Goal: Complete application form: Complete application form

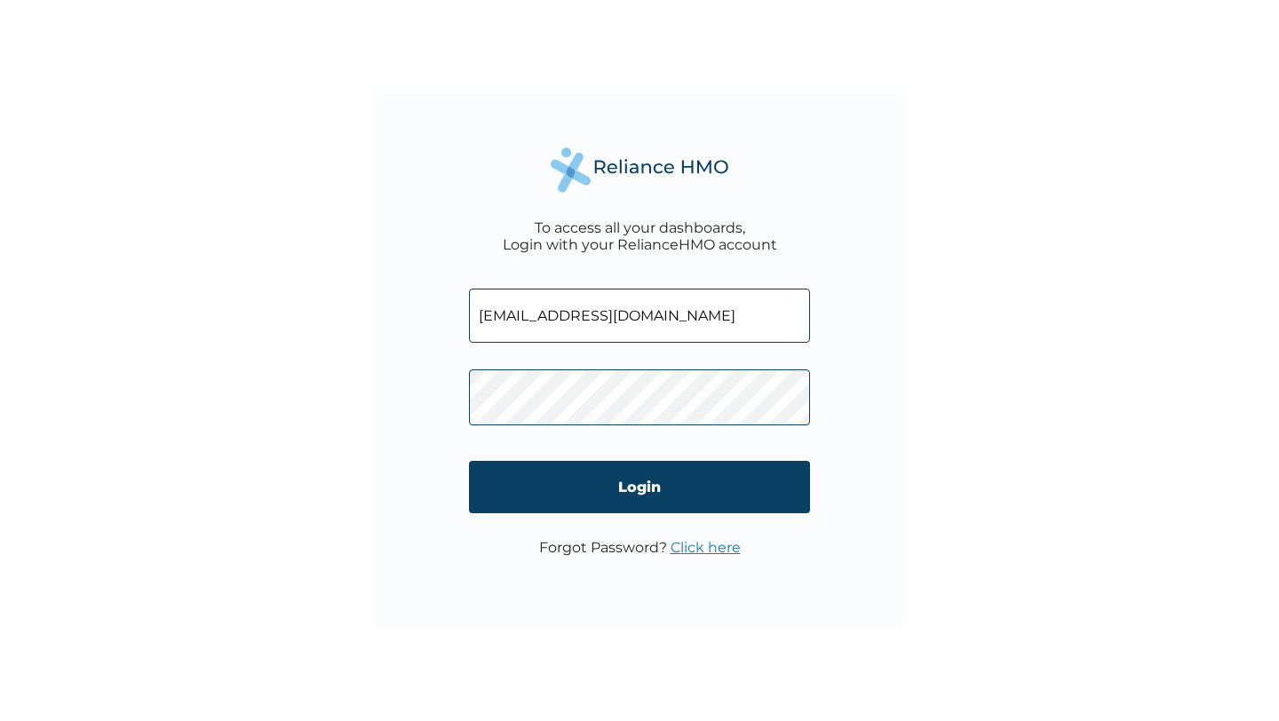
type input "[EMAIL_ADDRESS][DOMAIN_NAME]"
click at [558, 444] on form "akinwolemiwasiyanbola@enyata.com Login" at bounding box center [639, 405] width 341 height 268
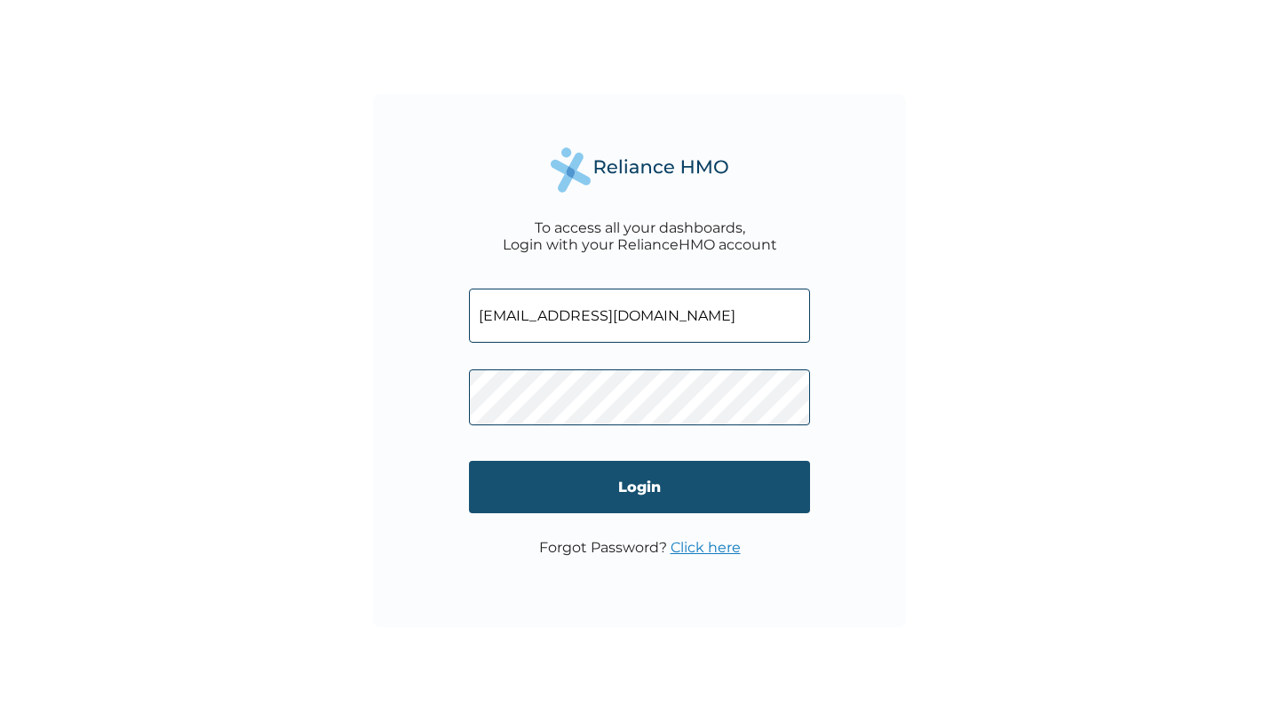
click at [673, 498] on input "Login" at bounding box center [639, 487] width 341 height 52
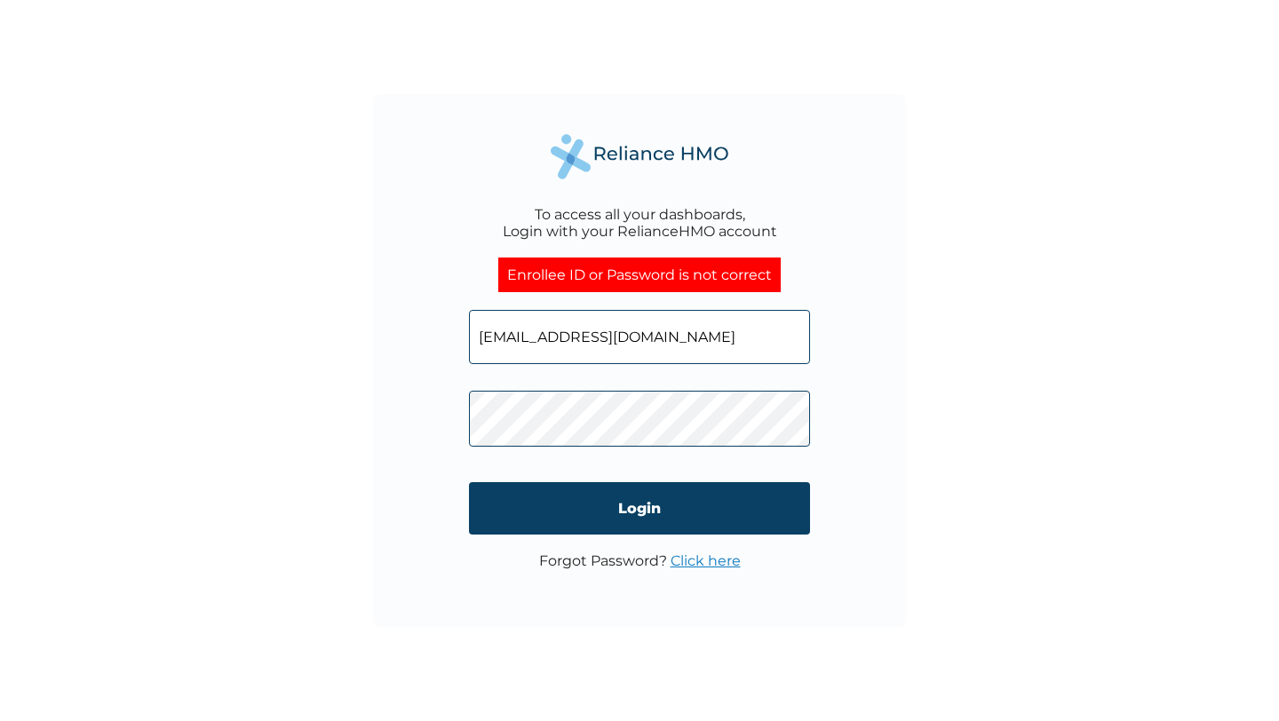
click at [706, 562] on link "Click here" at bounding box center [706, 561] width 70 height 17
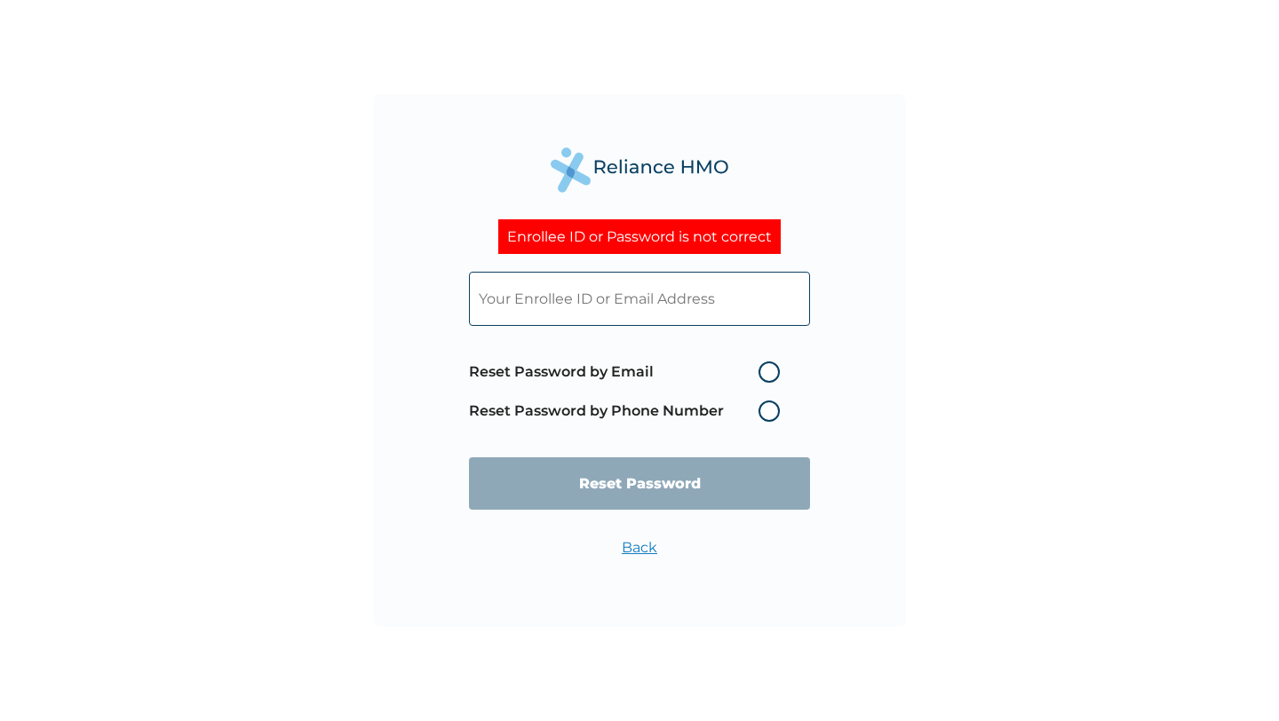
click at [769, 373] on label "Reset Password by Email" at bounding box center [629, 372] width 320 height 21
click at [762, 373] on input "Reset Password by Email" at bounding box center [748, 372] width 28 height 28
radio input "true"
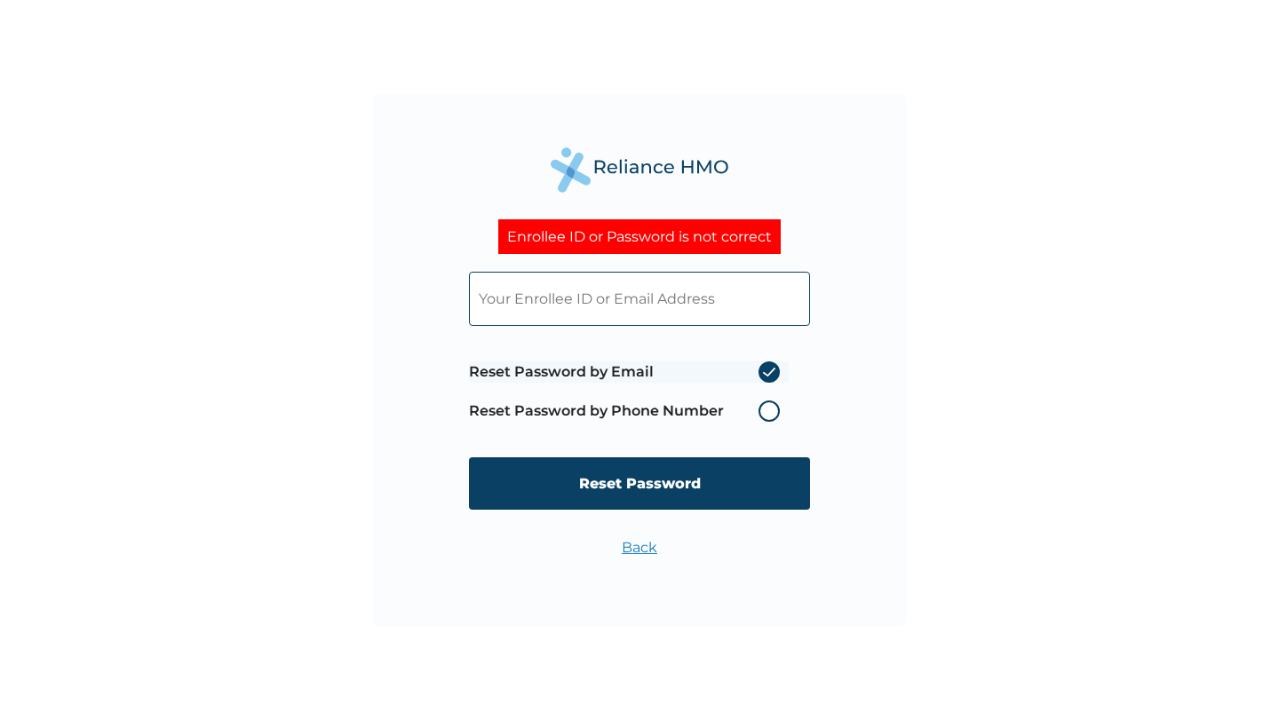
click at [691, 315] on input "text" at bounding box center [639, 299] width 341 height 54
type input "akin"
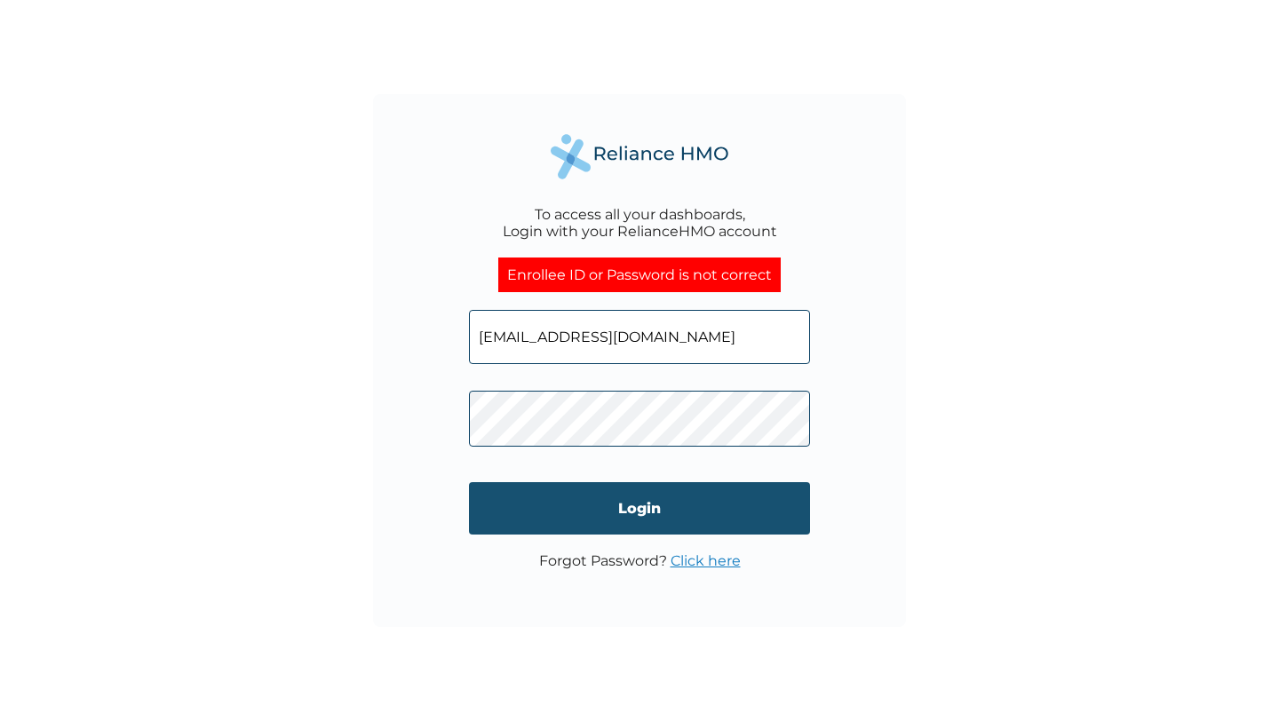
click at [640, 522] on input "Login" at bounding box center [639, 508] width 341 height 52
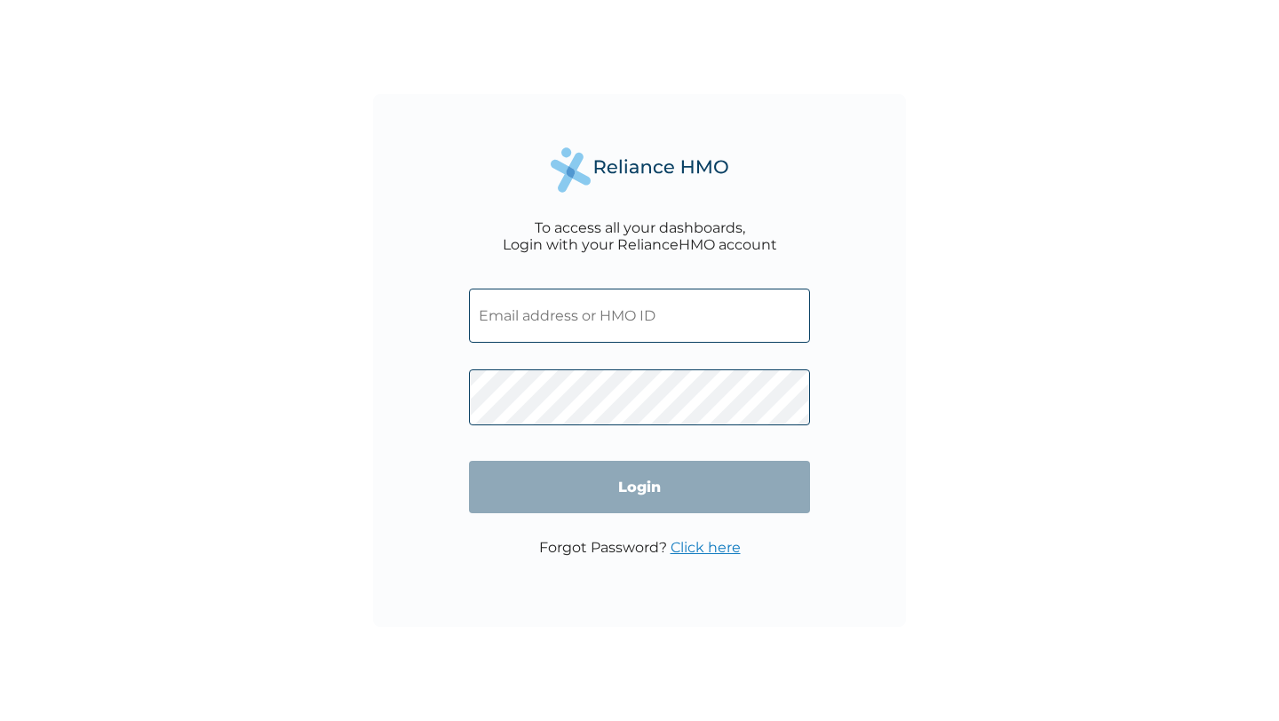
click at [598, 317] on input "text" at bounding box center [639, 316] width 341 height 54
click at [709, 545] on link "Click here" at bounding box center [706, 547] width 70 height 17
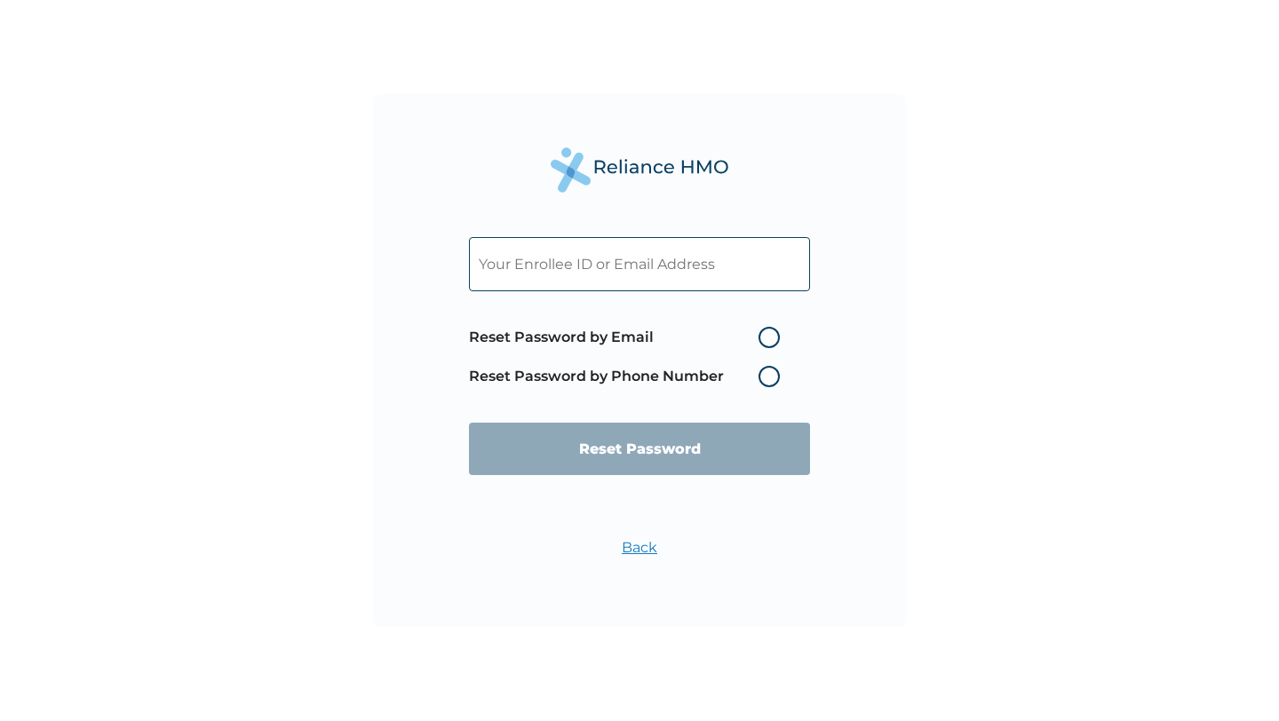
click at [764, 346] on label "Reset Password by Email" at bounding box center [629, 337] width 320 height 21
click at [762, 346] on input "Reset Password by Email" at bounding box center [748, 337] width 28 height 28
radio input "true"
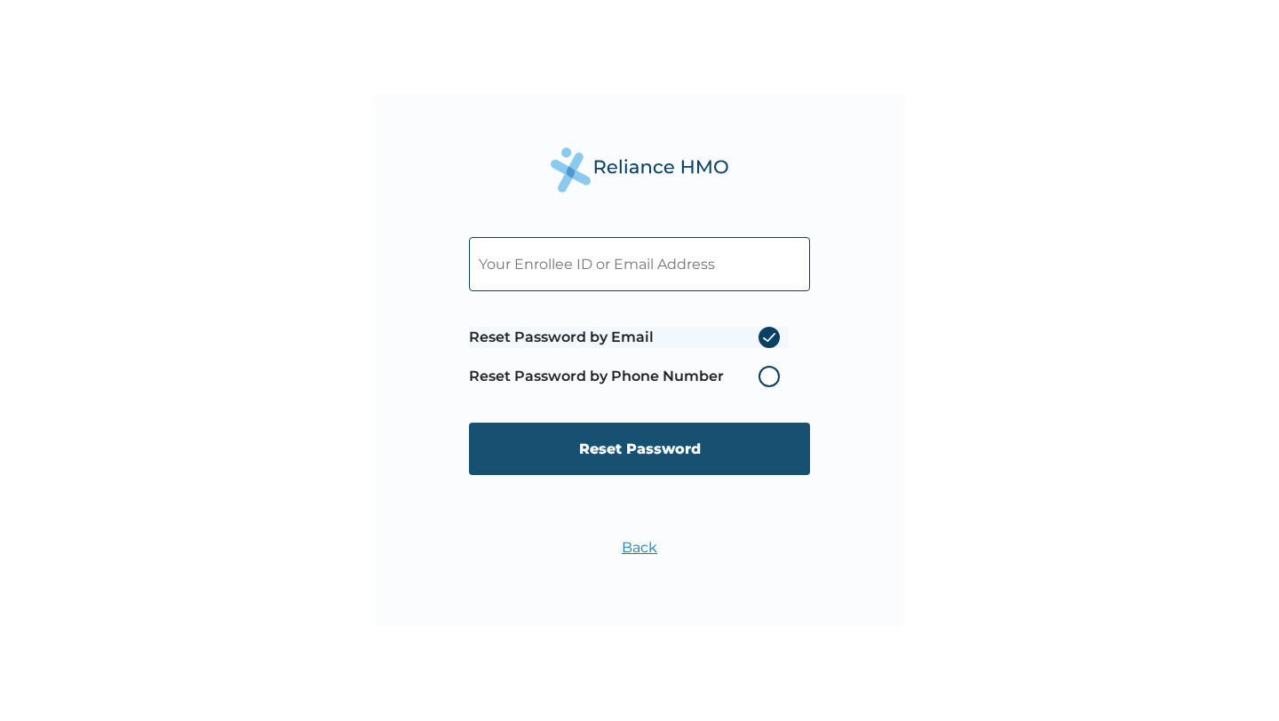
click at [703, 455] on input "Reset Password" at bounding box center [639, 449] width 341 height 52
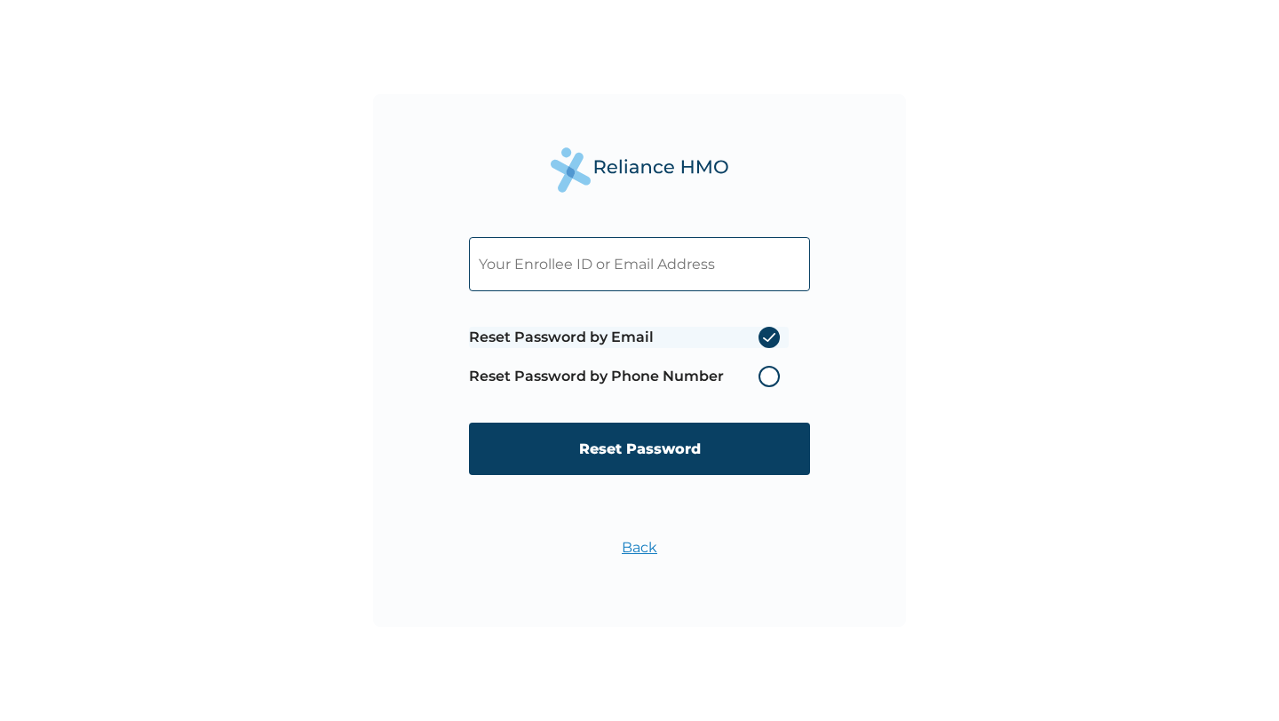
click at [641, 272] on input "text" at bounding box center [639, 264] width 341 height 54
type input "akinwolemiwasiyanbola@enyata.com"
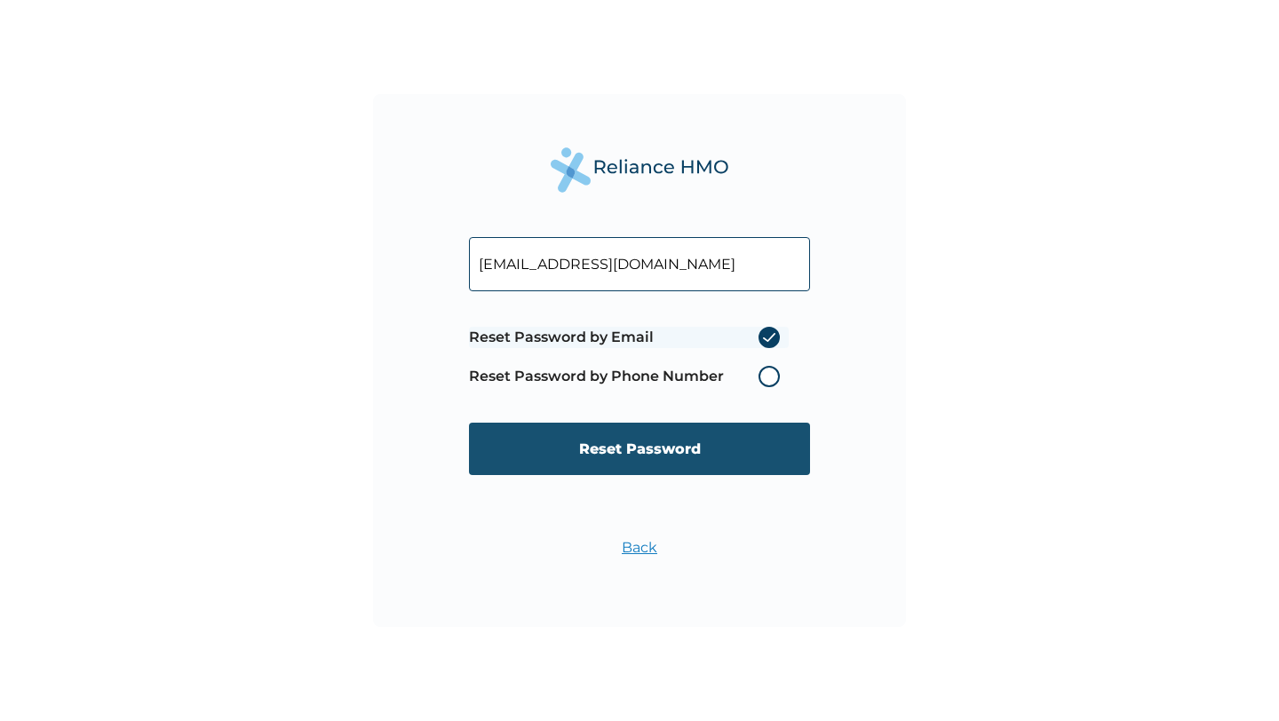
click at [622, 457] on input "Reset Password" at bounding box center [639, 449] width 341 height 52
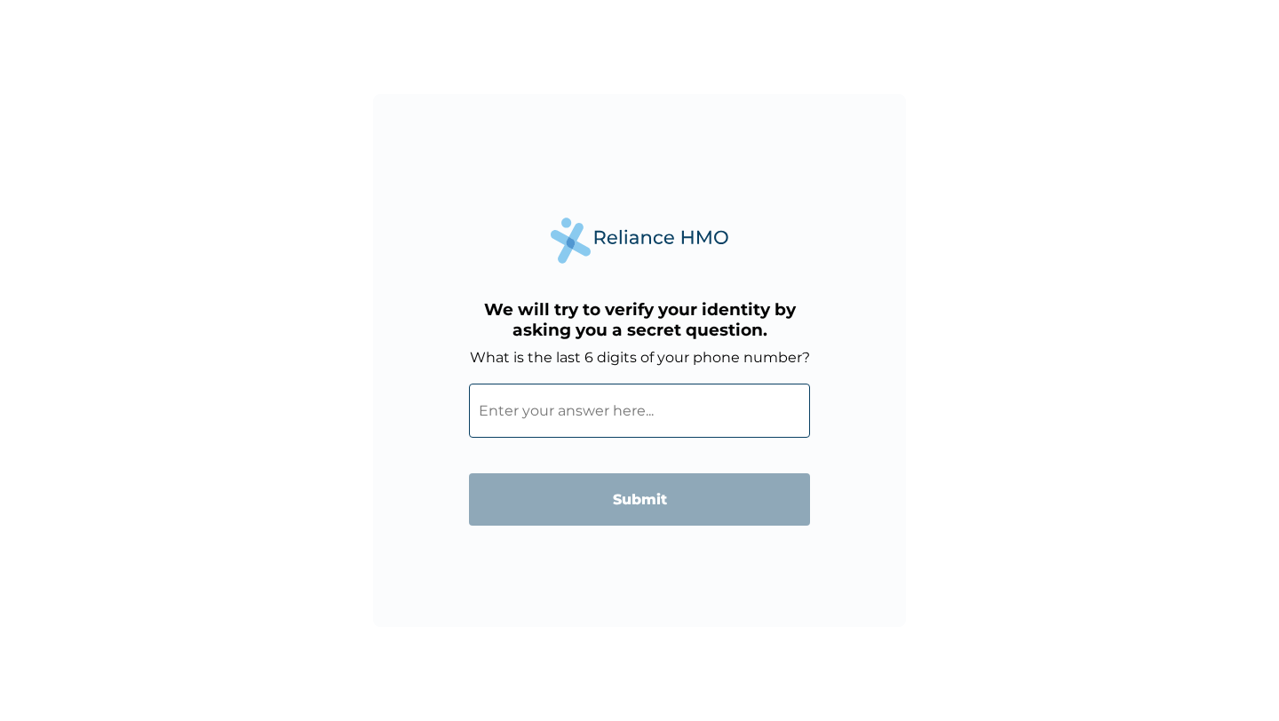
click at [584, 405] on input "What is the last 6 digits of your phone number?" at bounding box center [639, 411] width 341 height 54
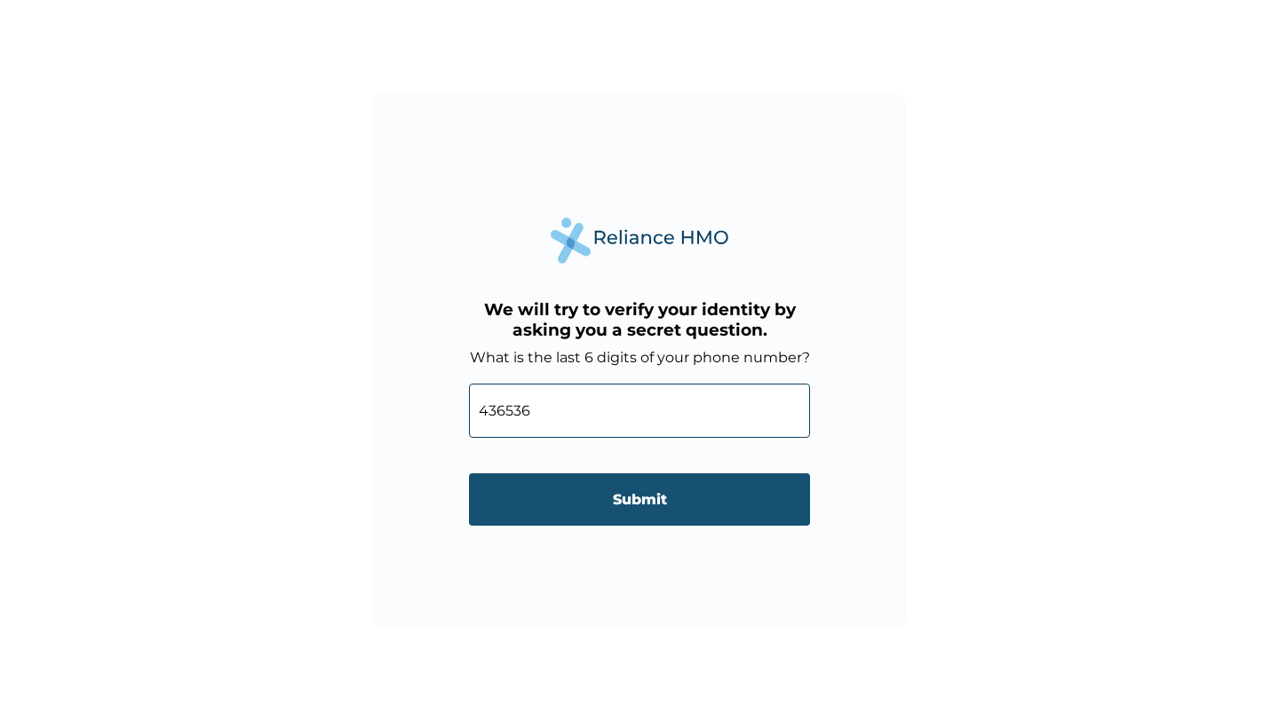
type input "436536"
click at [640, 505] on input "Submit" at bounding box center [639, 499] width 341 height 52
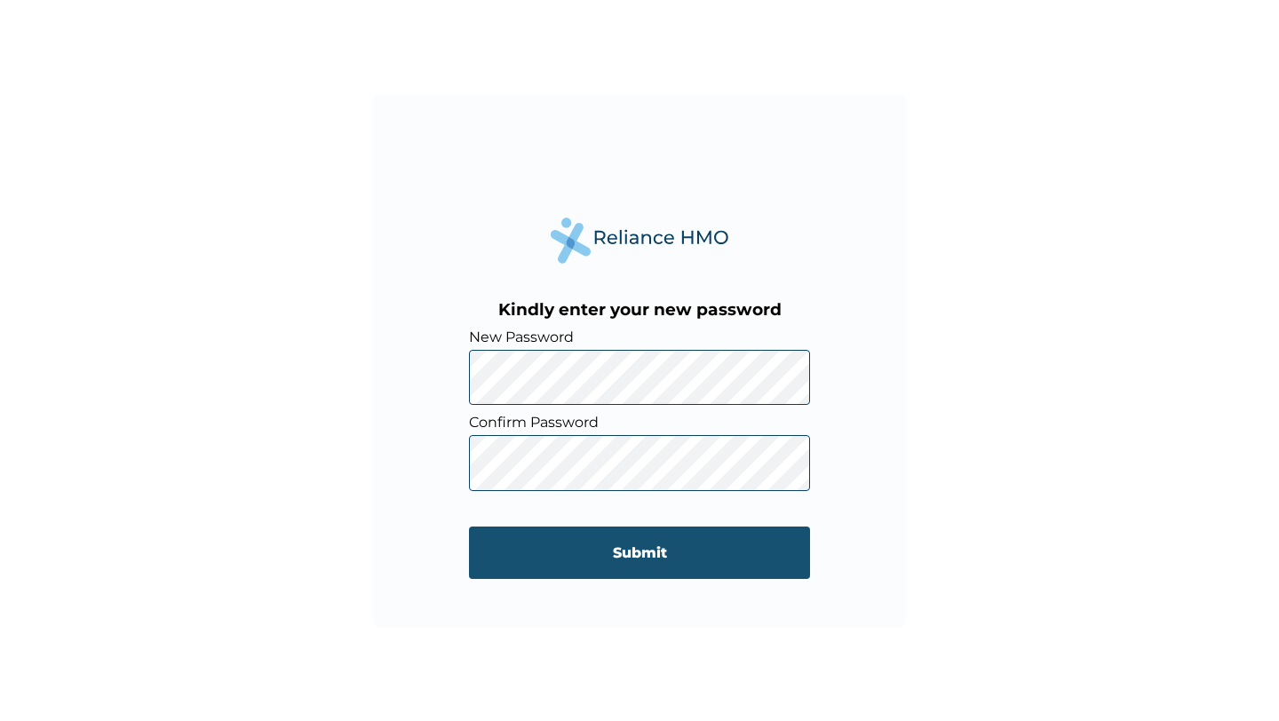
click at [620, 562] on input "Submit" at bounding box center [639, 553] width 341 height 52
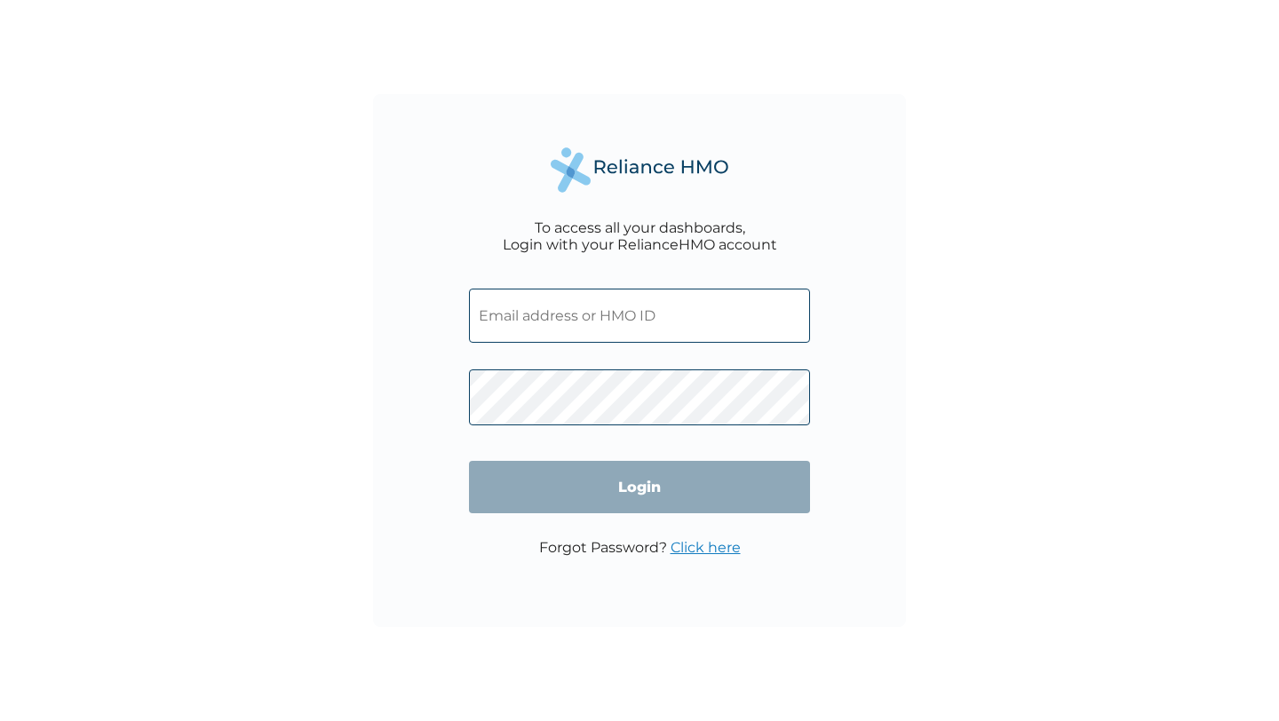
type input "[EMAIL_ADDRESS][DOMAIN_NAME]"
click at [637, 488] on input "Login" at bounding box center [639, 487] width 341 height 52
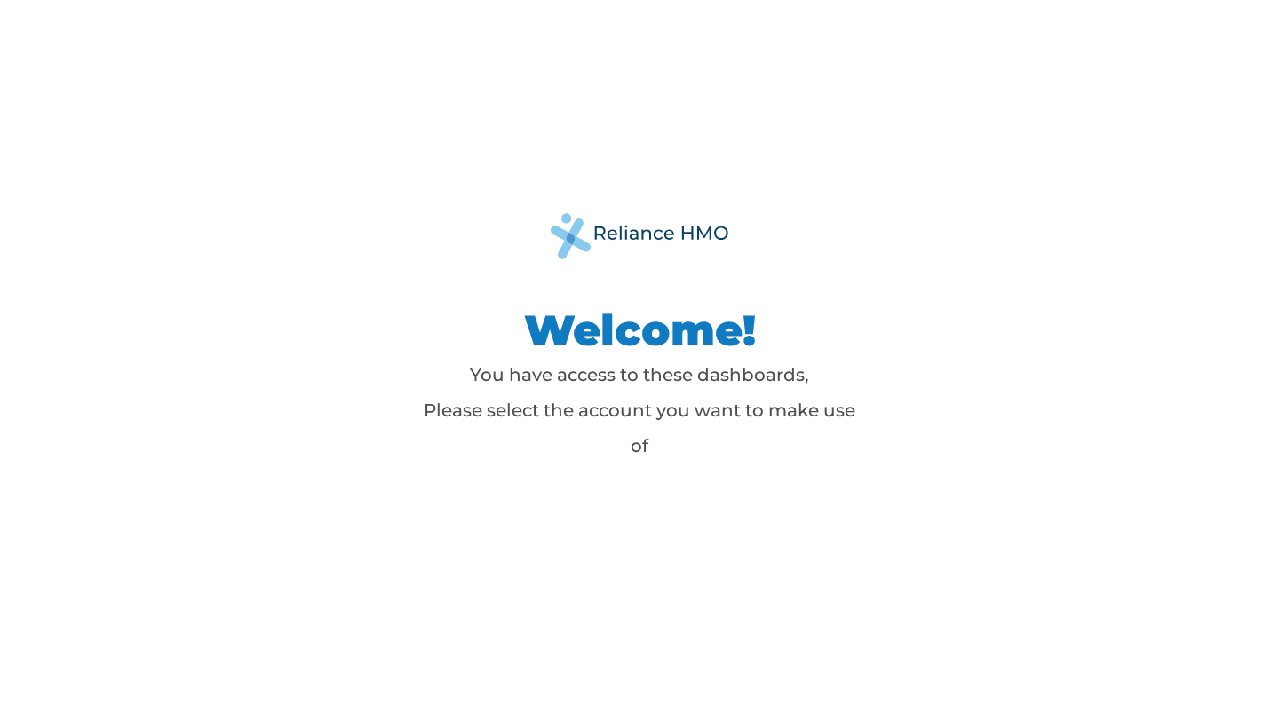
click at [656, 422] on p "You have access to these dashboards, Please select the account you want to make…" at bounding box center [640, 410] width 444 height 107
click at [637, 466] on div "Welcome! You have access to these dashboards, Please select the account you wan…" at bounding box center [639, 360] width 799 height 294
click at [647, 359] on p "You have access to these dashboards, Please select the account you want to make…" at bounding box center [640, 410] width 444 height 107
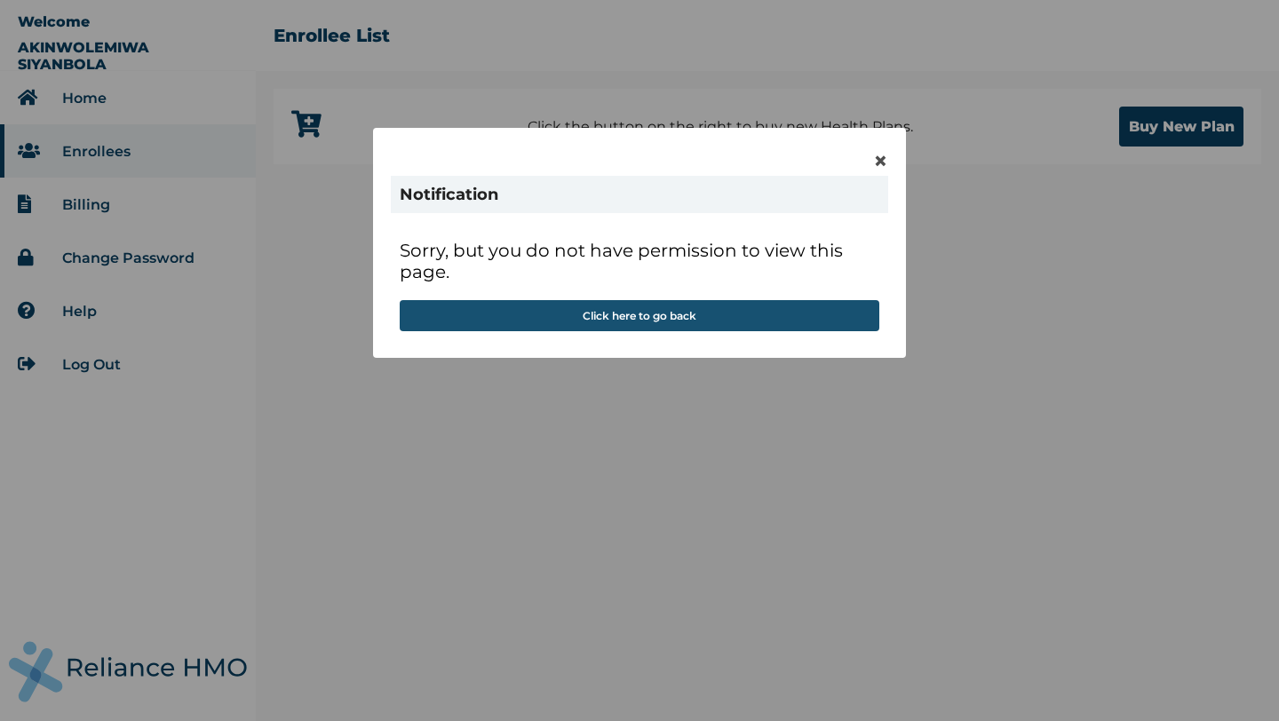
click at [643, 318] on button "Click here to go back" at bounding box center [640, 315] width 480 height 31
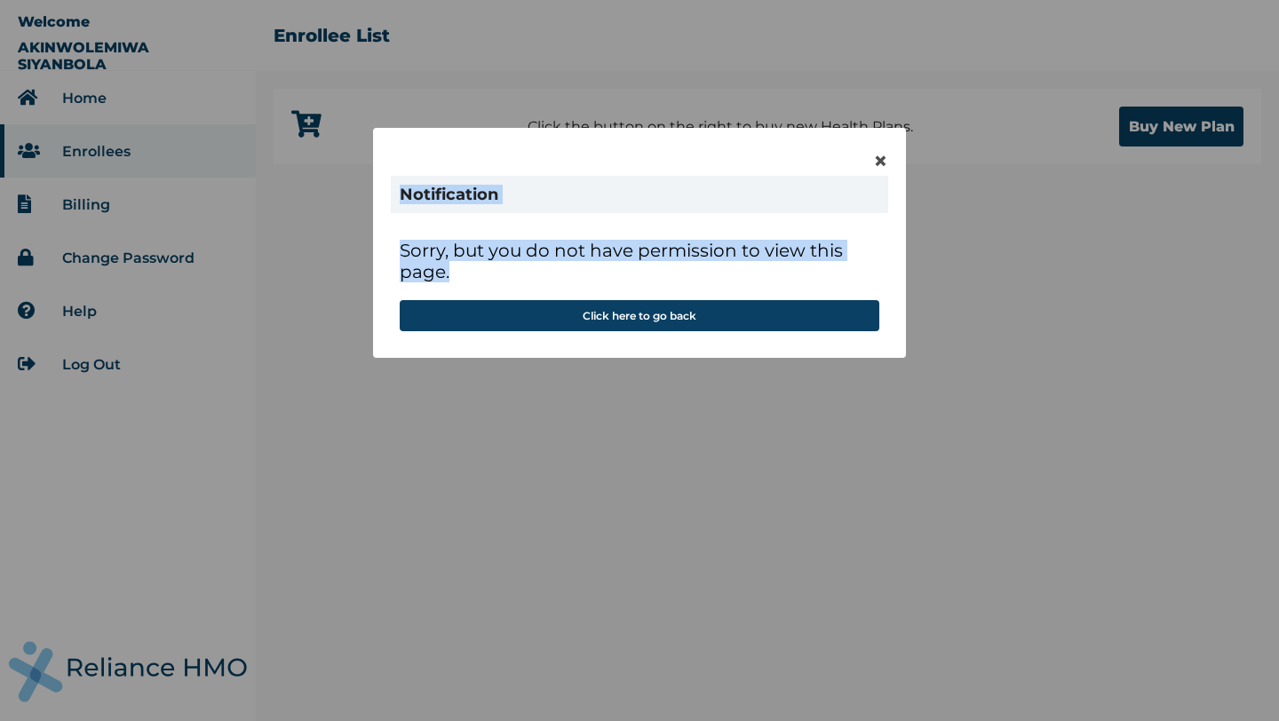
drag, startPoint x: 714, startPoint y: 162, endPoint x: 681, endPoint y: 272, distance: 114.9
click at [681, 272] on div "× Notification Sorry, but you do not have permission to view this page. Click h…" at bounding box center [639, 243] width 533 height 230
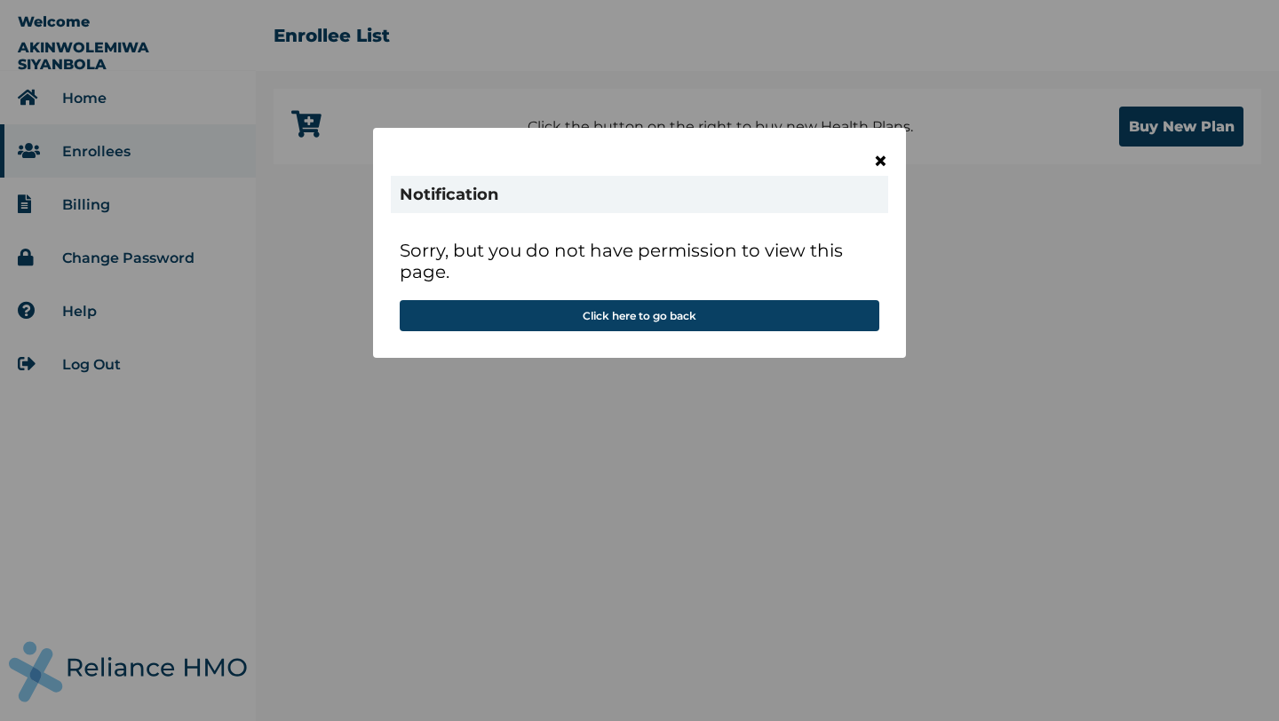
click at [886, 163] on span "×" at bounding box center [880, 161] width 15 height 30
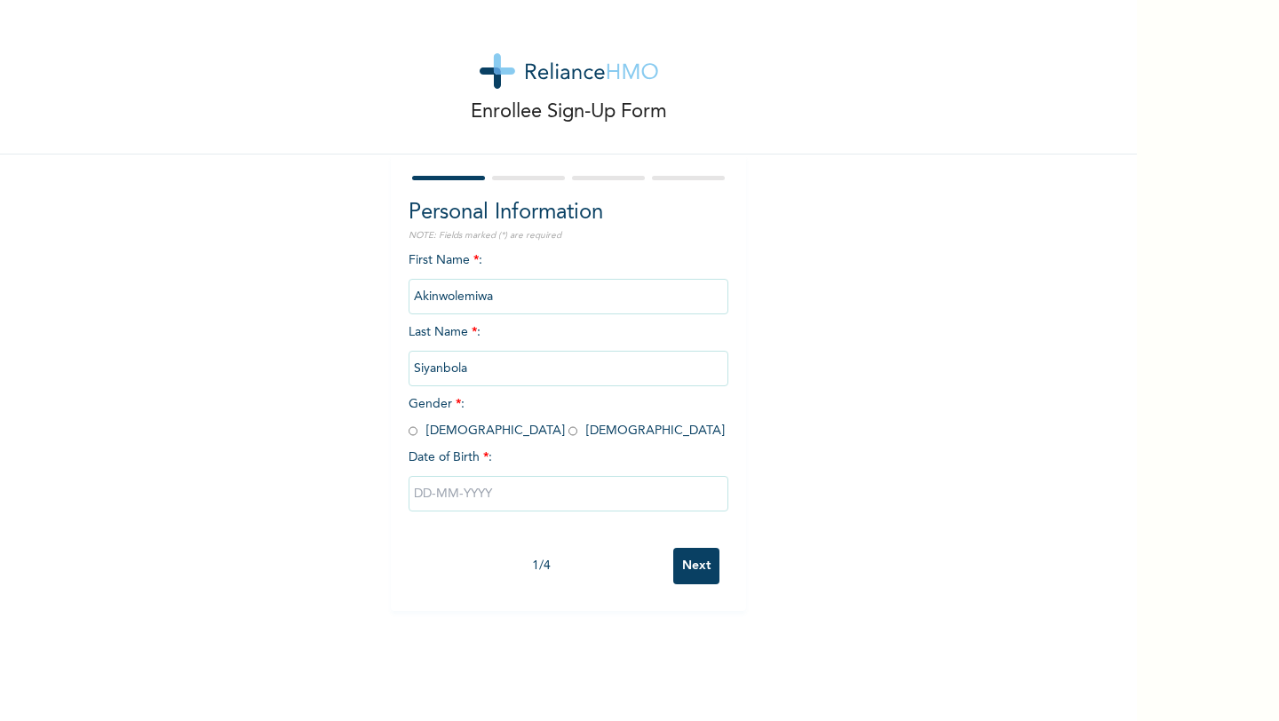
click at [413, 432] on input "radio" at bounding box center [413, 431] width 9 height 17
radio input "true"
click at [470, 489] on input "text" at bounding box center [569, 494] width 320 height 36
select select "7"
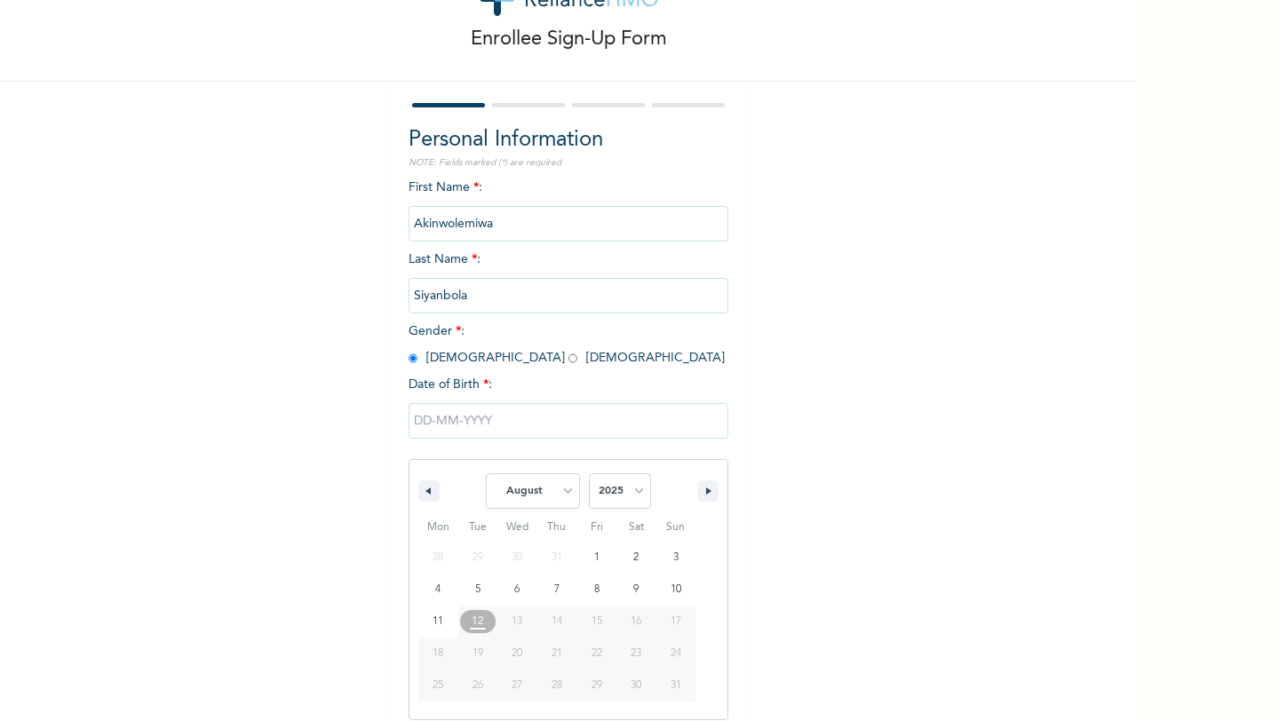
scroll to position [73, 0]
click at [556, 494] on select "January February March April May June July August September October November De…" at bounding box center [533, 491] width 94 height 36
click at [598, 494] on select "2025 2024 2023 2022 2021 2020 2019 2018 2017 2016 2015 2014 2013 2012 2011 2010…" at bounding box center [620, 491] width 62 height 36
select select "1998"
click at [563, 494] on select "January February March April May June July August September October November De…" at bounding box center [533, 491] width 94 height 36
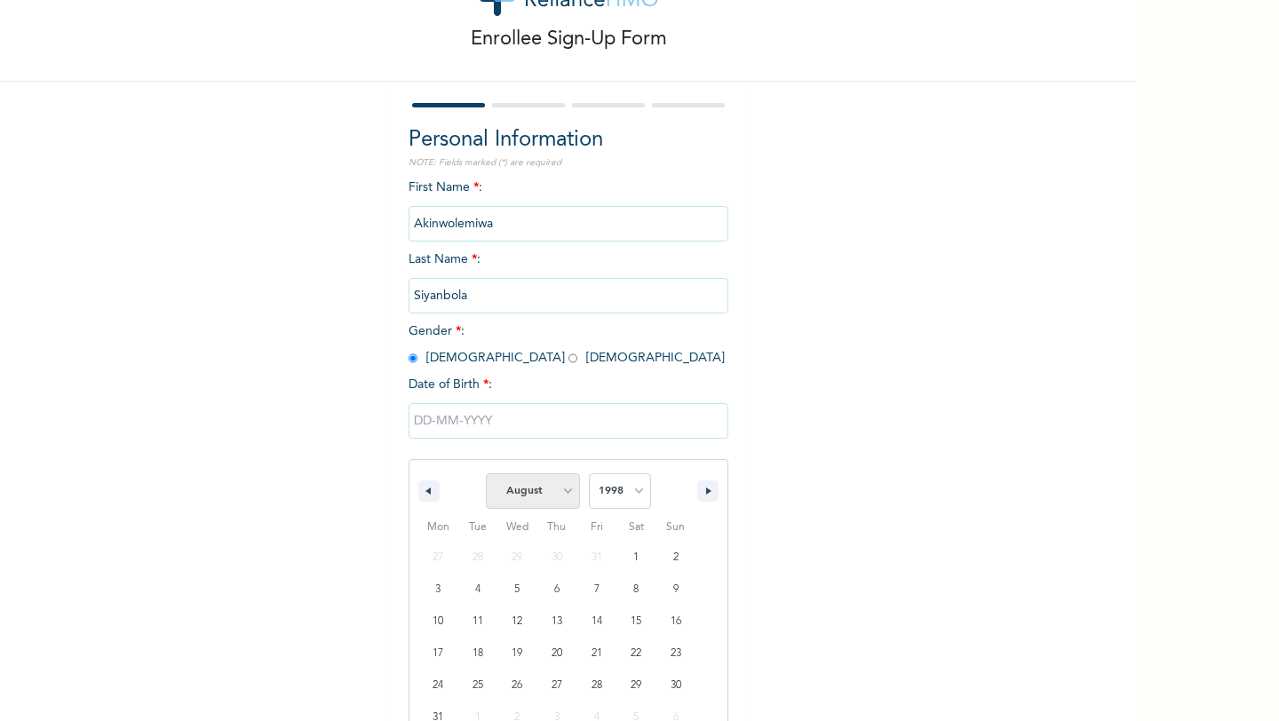
select select "4"
type input "[DATE]"
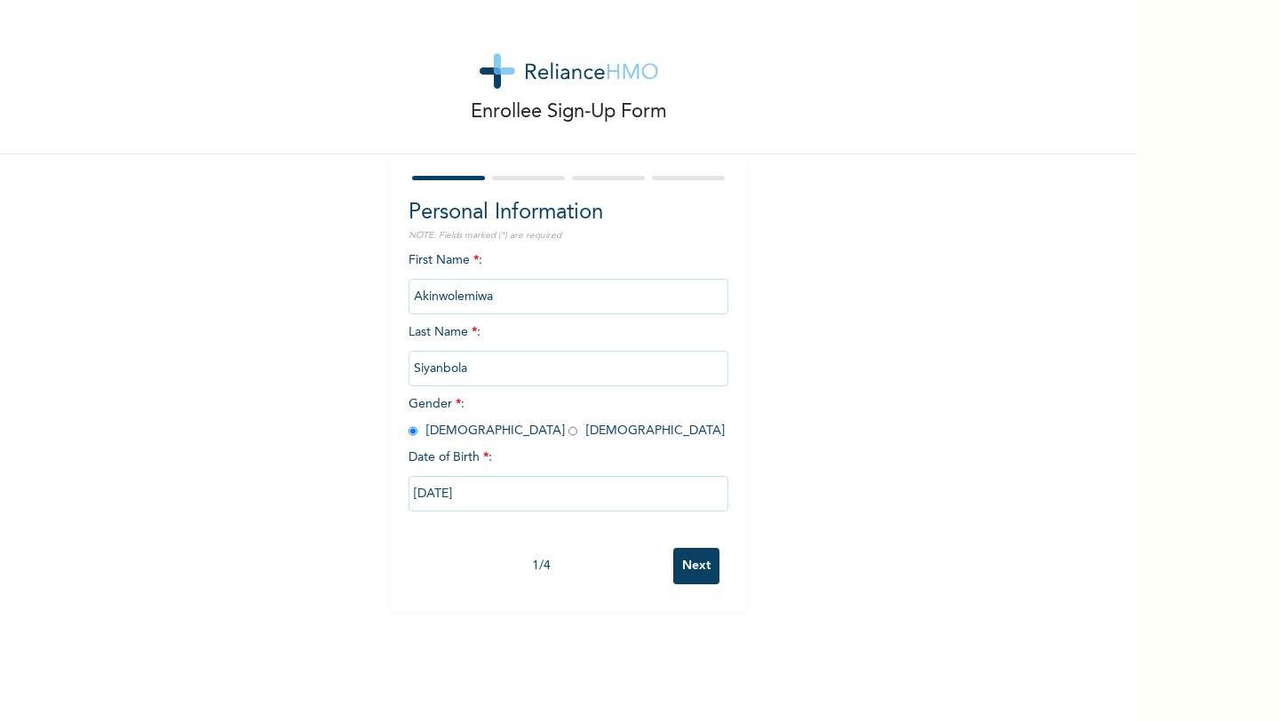
scroll to position [0, 0]
click at [701, 564] on input "Next" at bounding box center [696, 566] width 46 height 36
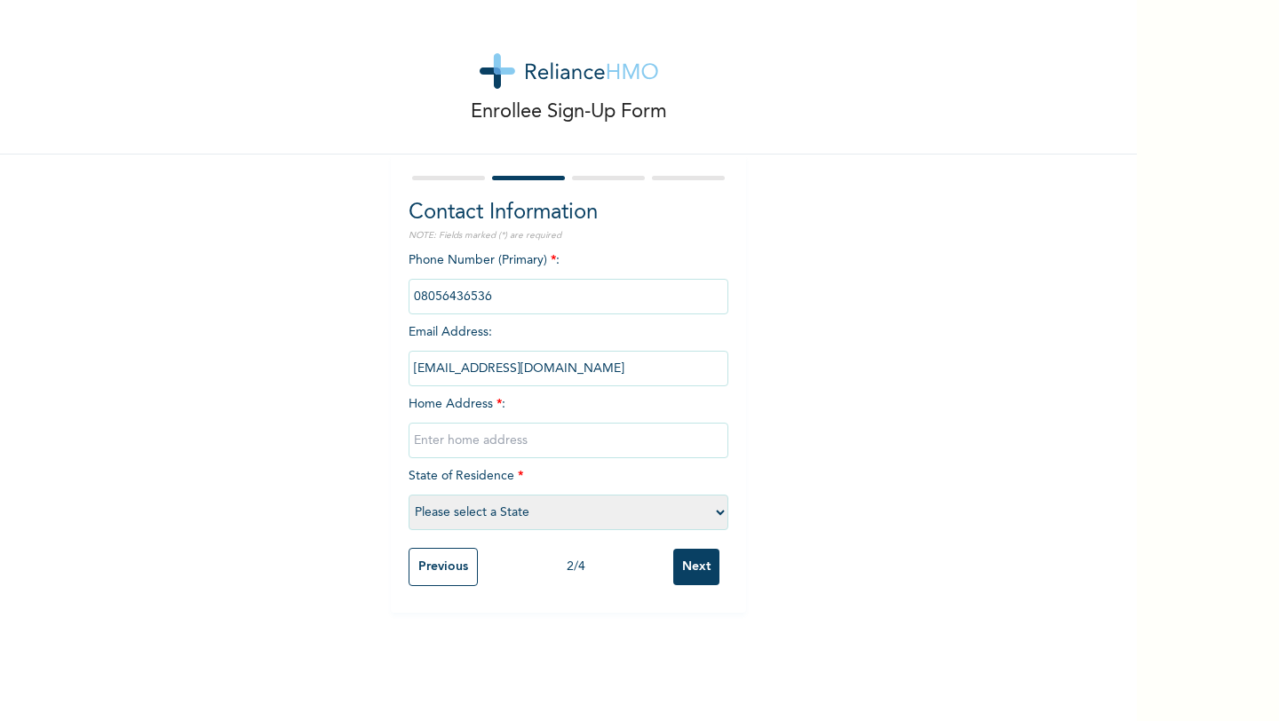
click at [507, 441] on input "text" at bounding box center [569, 441] width 320 height 36
type input "[STREET_ADDRESS]"
click at [494, 508] on select "Please select a State [PERSON_NAME] (FCT) [PERSON_NAME] Ibom [GEOGRAPHIC_DATA] …" at bounding box center [569, 513] width 320 height 36
select select "30"
click at [445, 572] on input "Previous" at bounding box center [443, 567] width 69 height 38
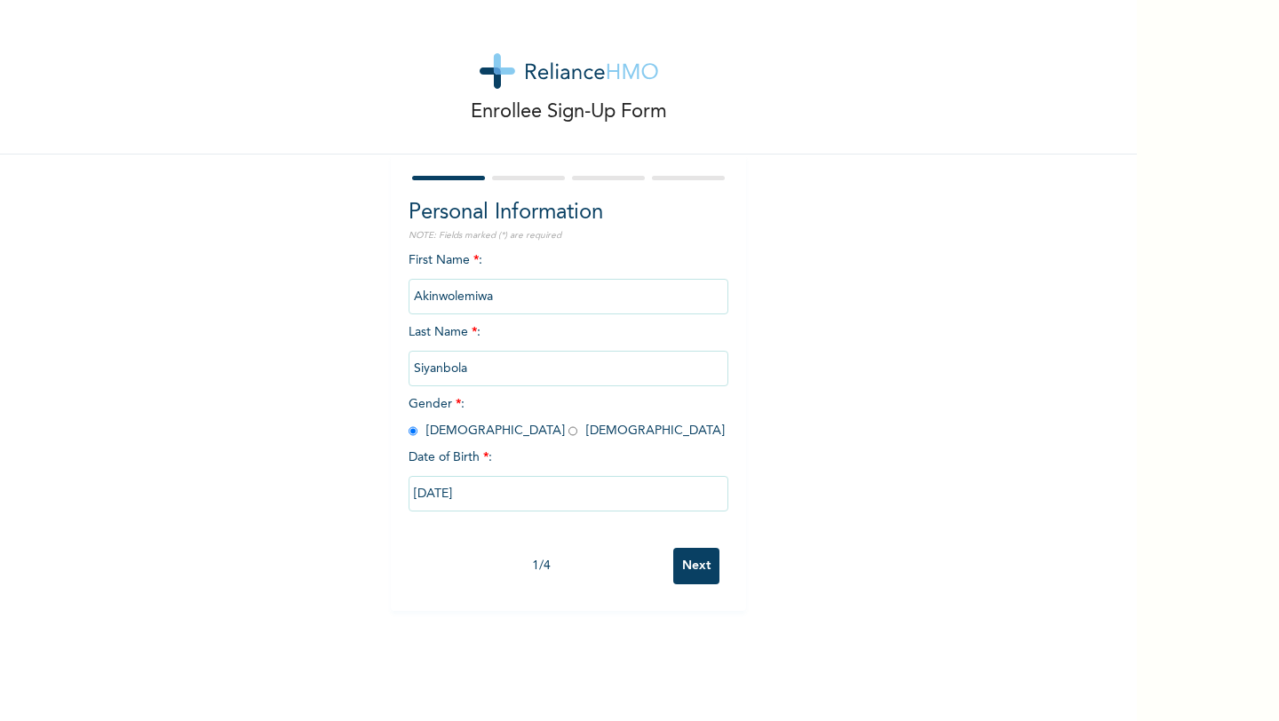
click at [687, 567] on input "Next" at bounding box center [696, 566] width 46 height 36
select select "30"
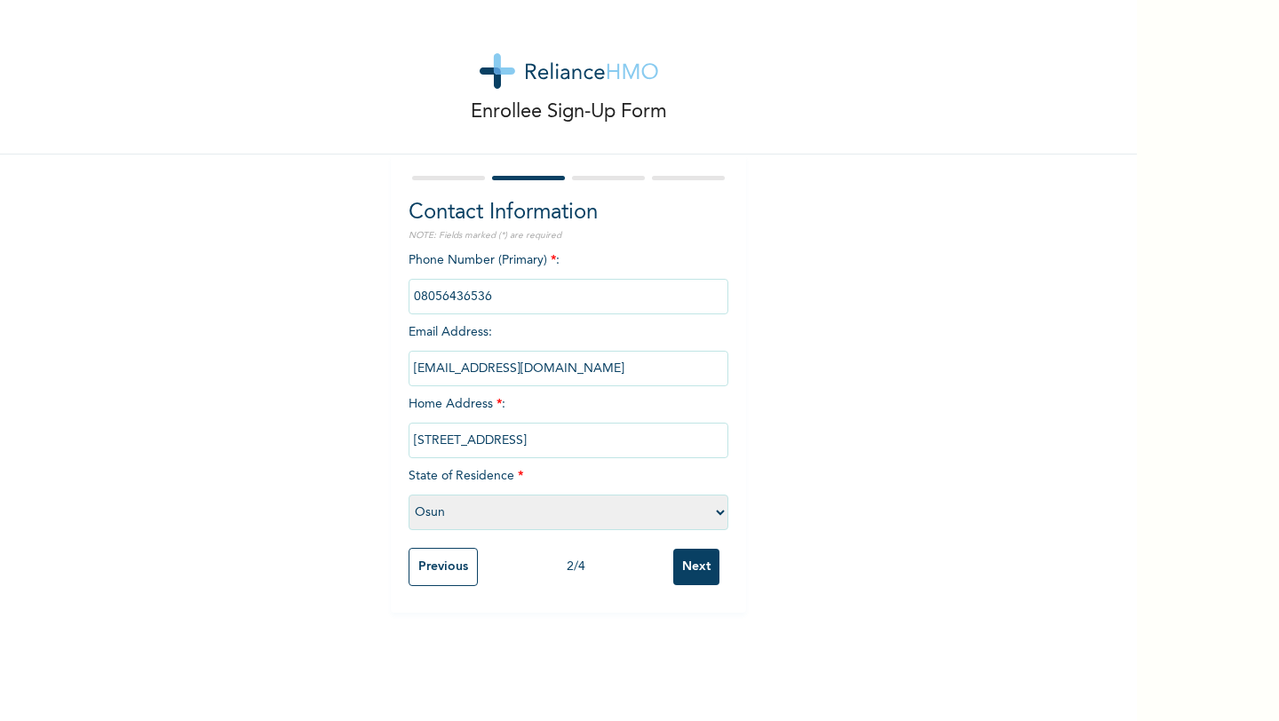
click at [441, 562] on input "Previous" at bounding box center [443, 567] width 69 height 38
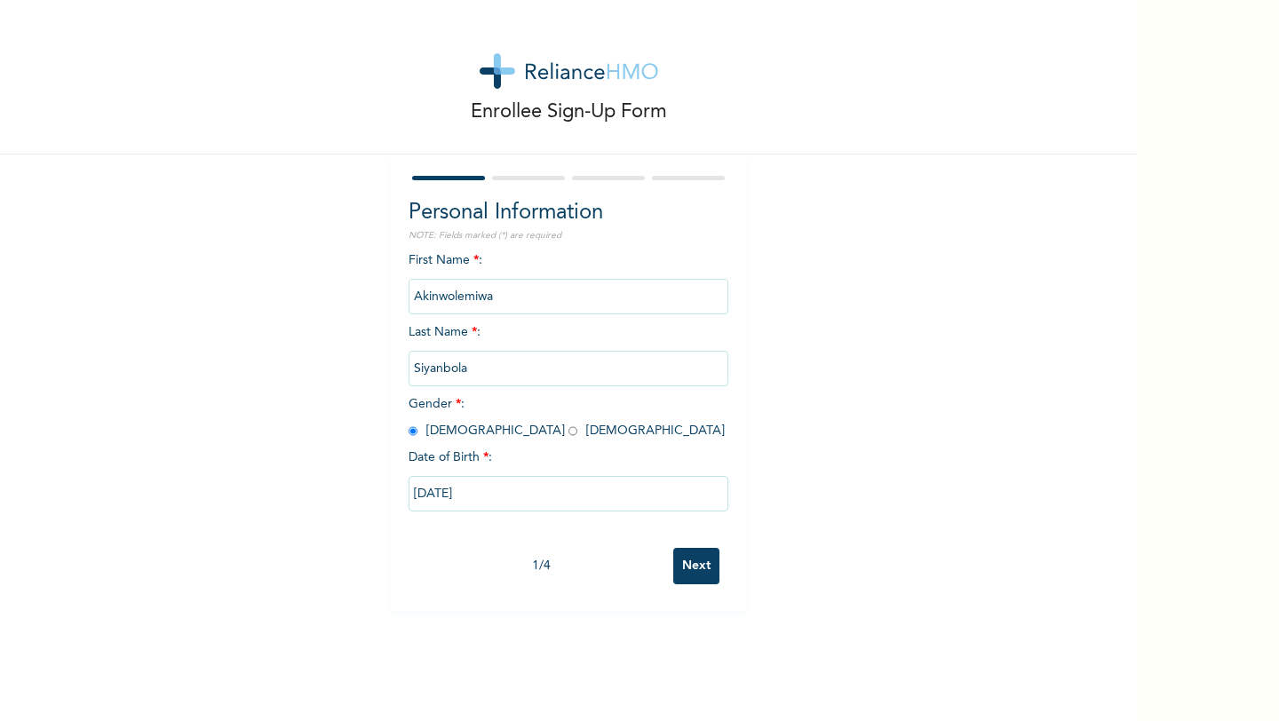
click at [688, 565] on input "Next" at bounding box center [696, 566] width 46 height 36
select select "30"
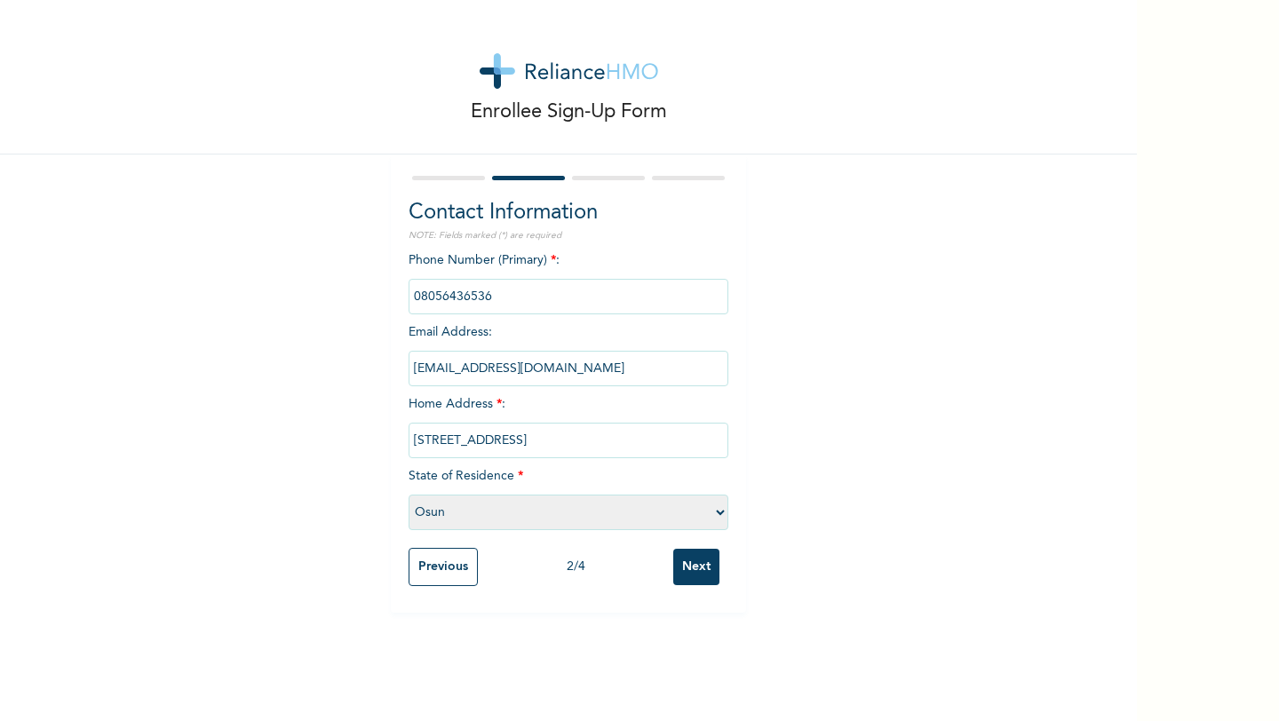
click at [697, 561] on input "Next" at bounding box center [696, 567] width 46 height 36
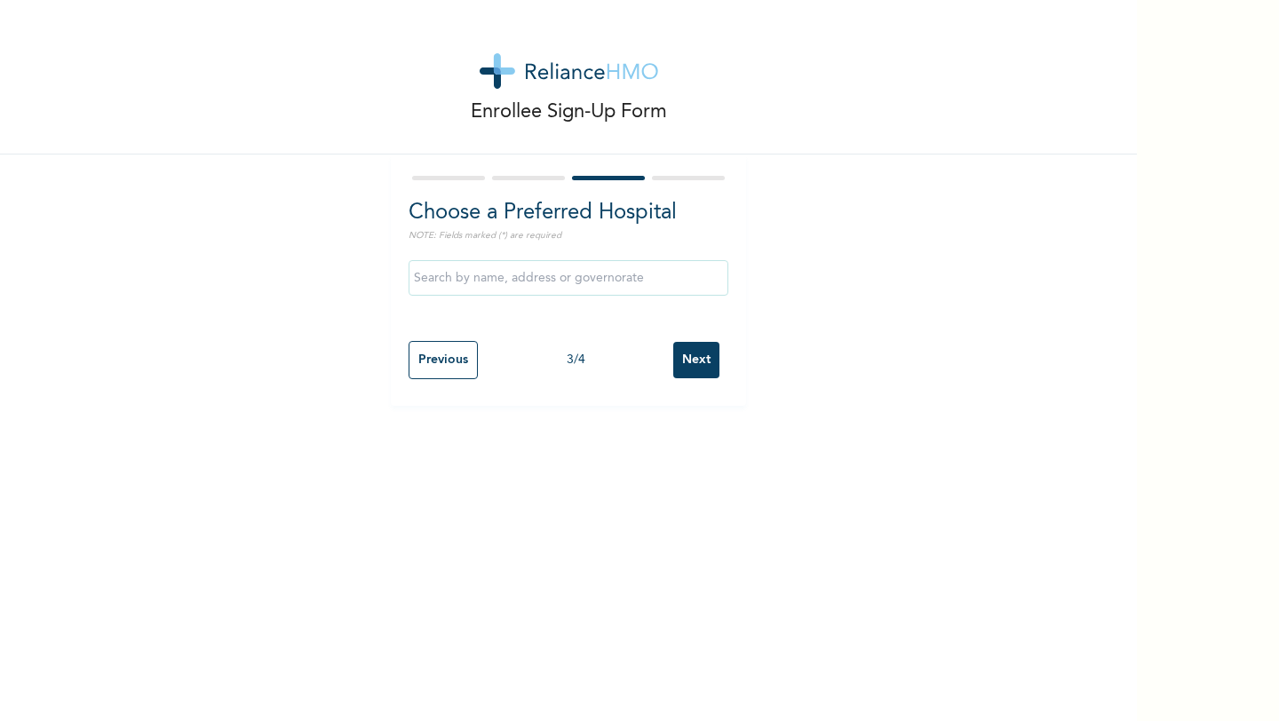
click at [621, 282] on input "text" at bounding box center [569, 278] width 320 height 36
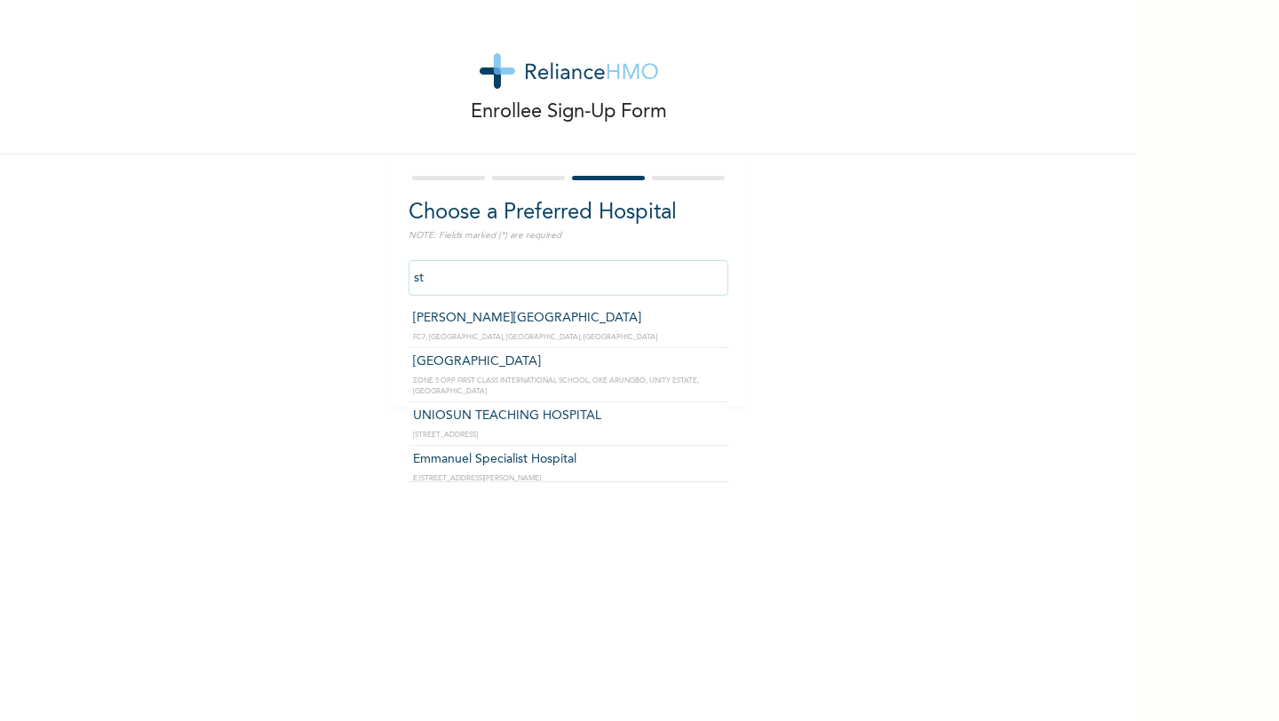
type input "s"
type input "b"
click at [543, 274] on input "text" at bounding box center [569, 278] width 320 height 36
type input "m"
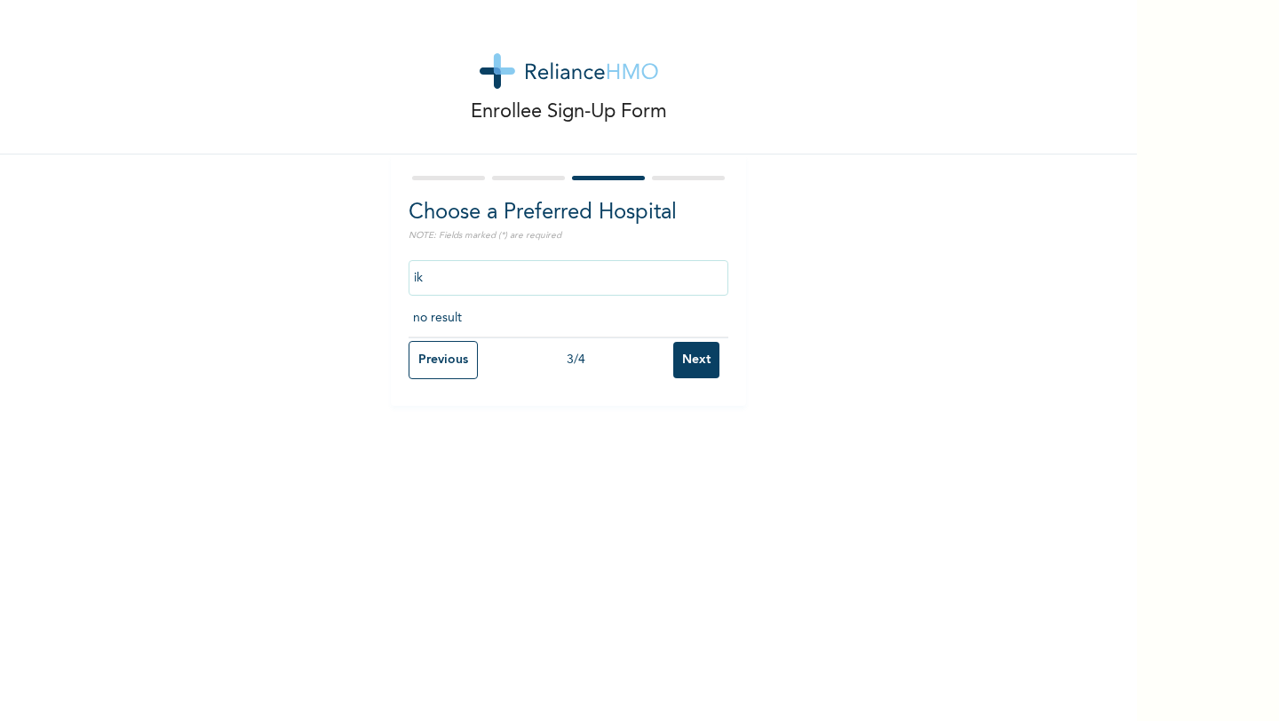
type input "i"
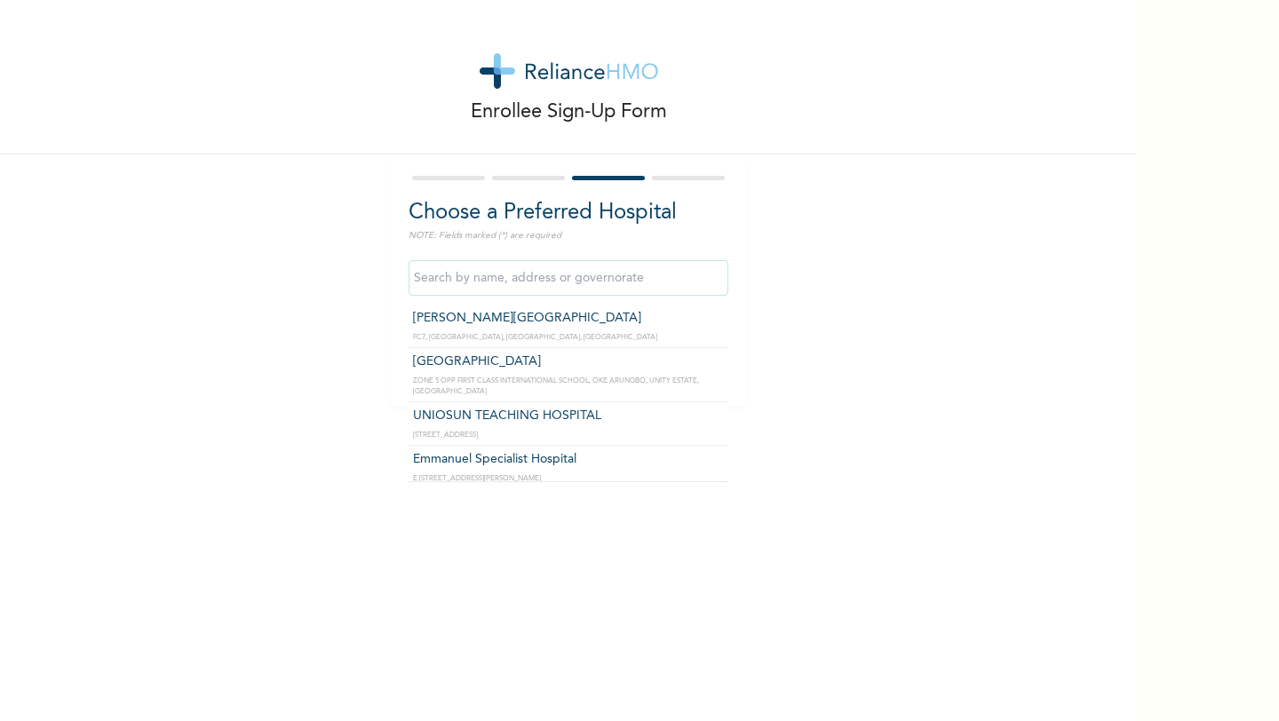
click at [523, 181] on div at bounding box center [569, 178] width 320 height 12
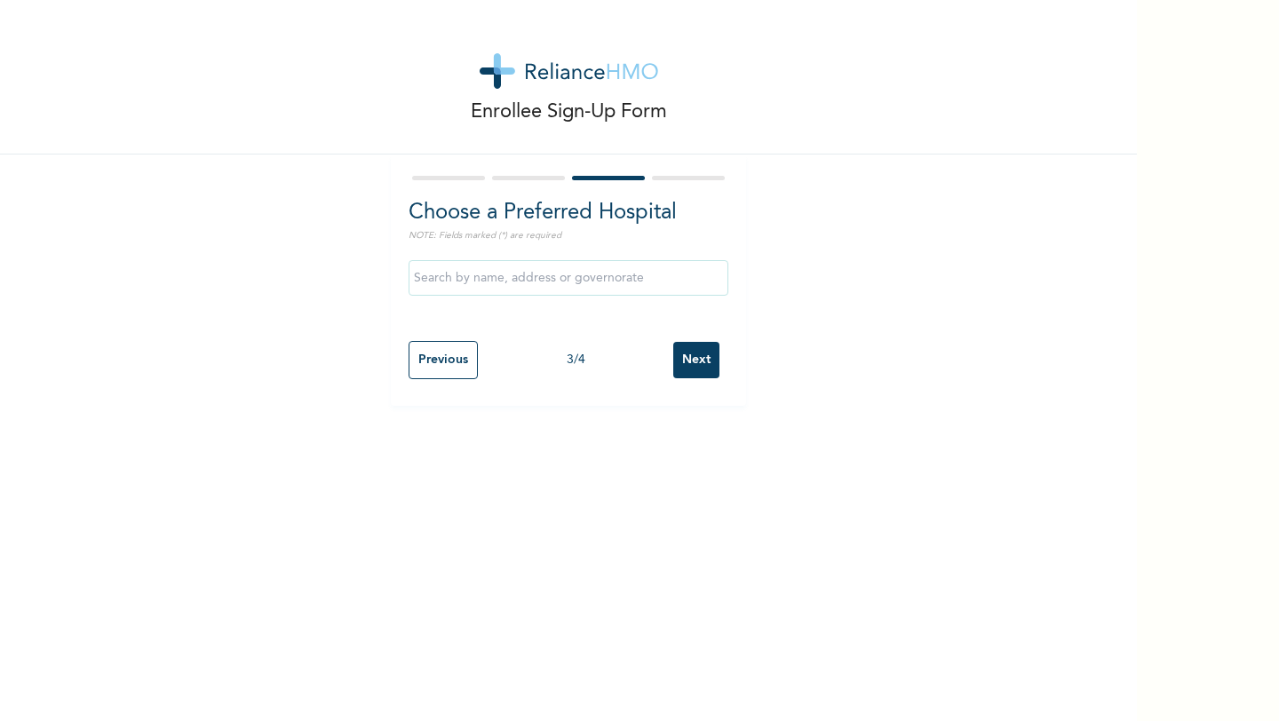
click at [449, 358] on input "Previous" at bounding box center [443, 360] width 69 height 38
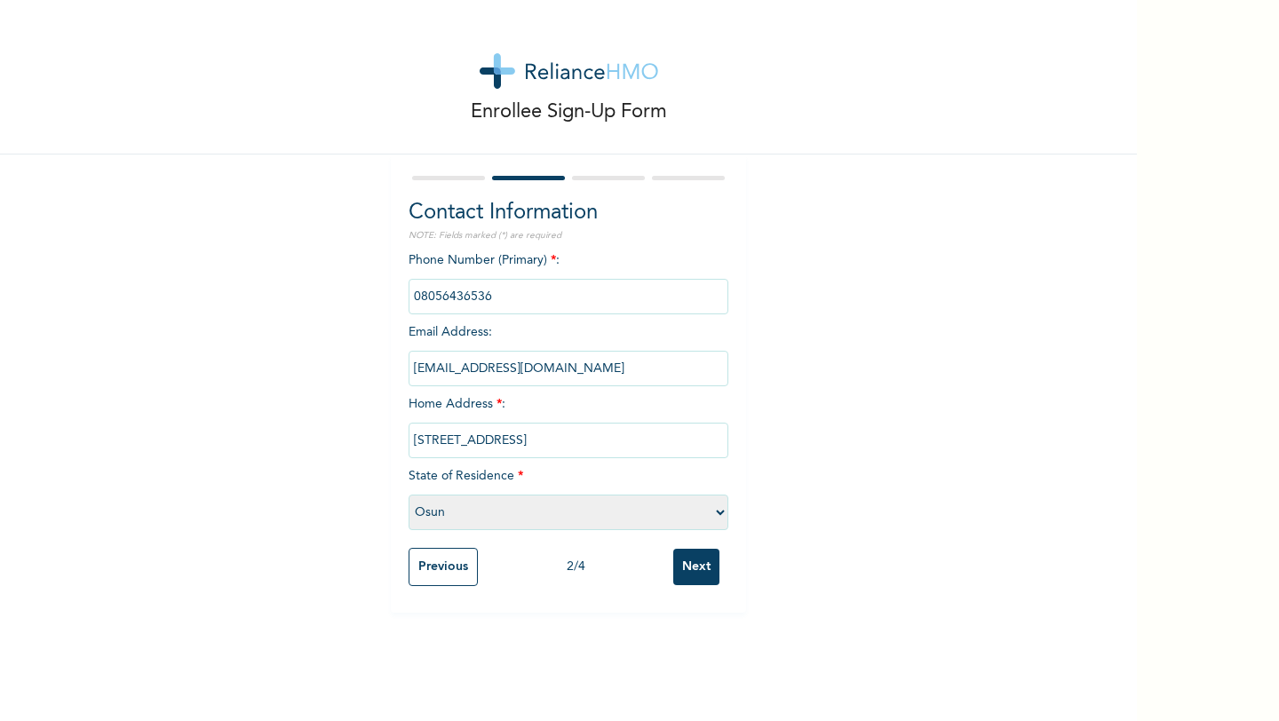
click at [466, 514] on select "Please select a State [PERSON_NAME] (FCT) [PERSON_NAME] Ibom [GEOGRAPHIC_DATA] …" at bounding box center [569, 513] width 320 height 36
select select "25"
click at [714, 572] on input "Next" at bounding box center [696, 567] width 46 height 36
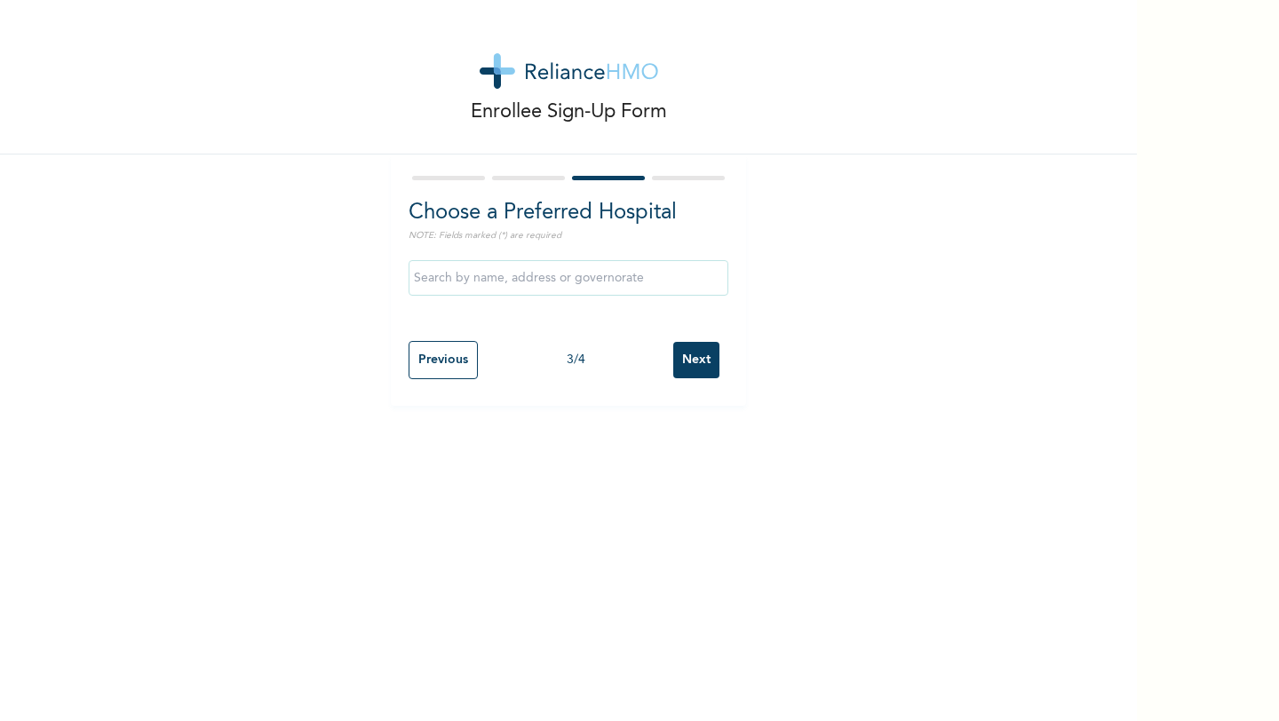
click at [557, 280] on input "text" at bounding box center [569, 278] width 320 height 36
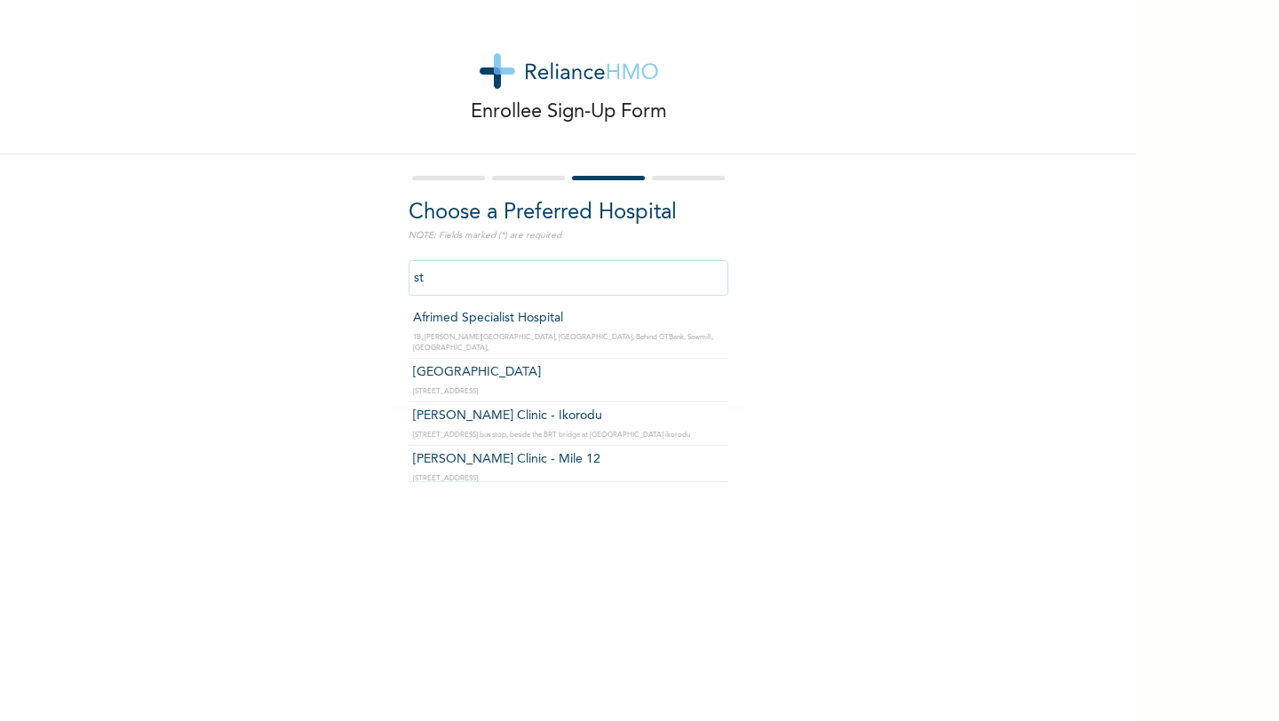
type input "s"
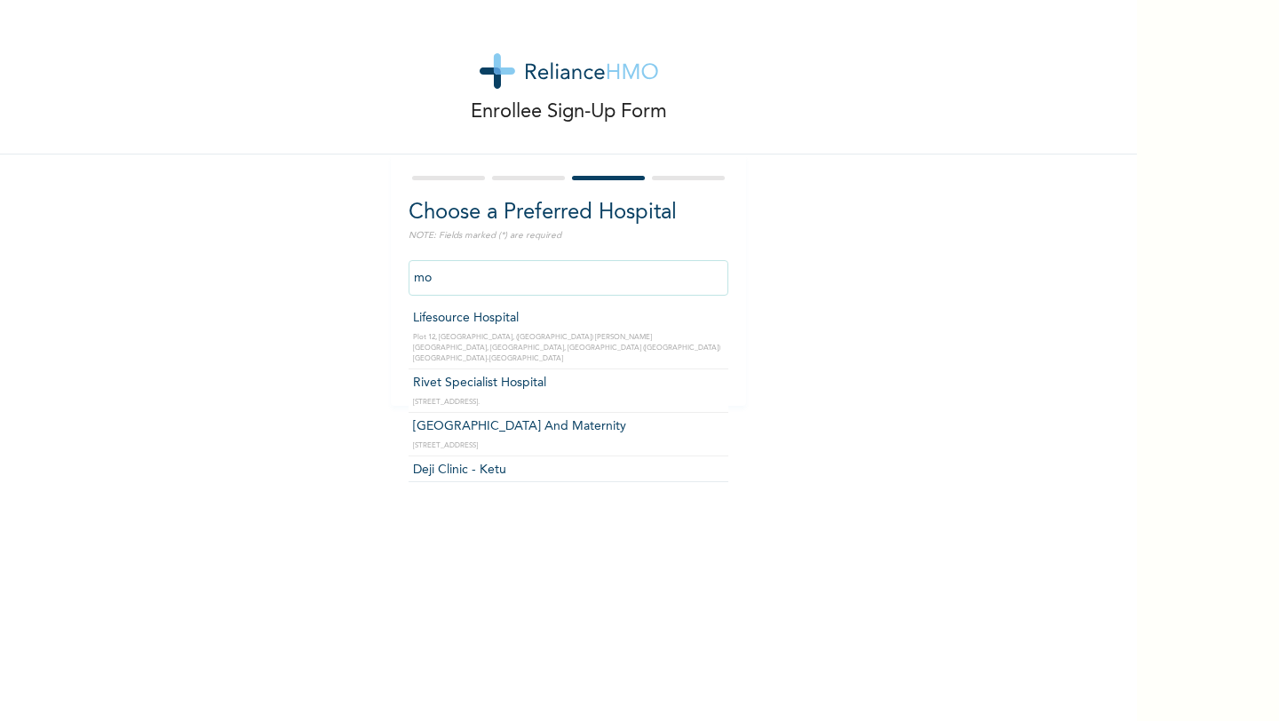
type input "m"
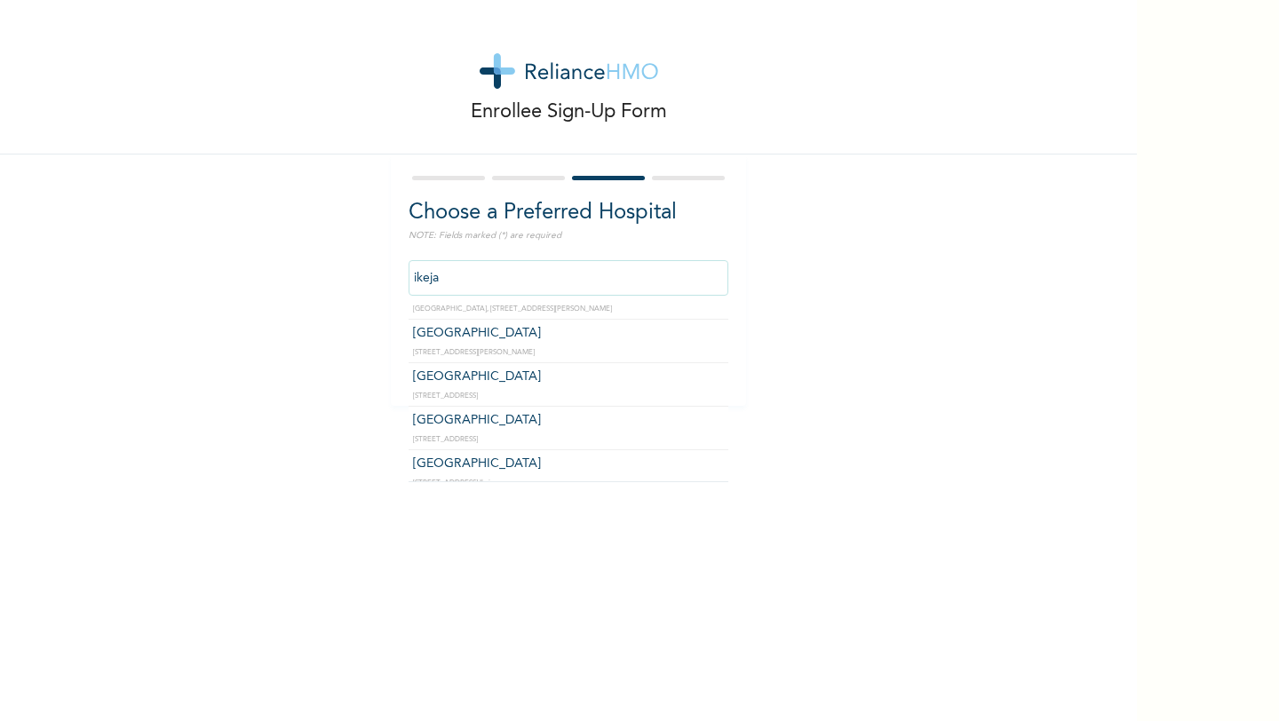
scroll to position [240, 0]
type input "[GEOGRAPHIC_DATA]"
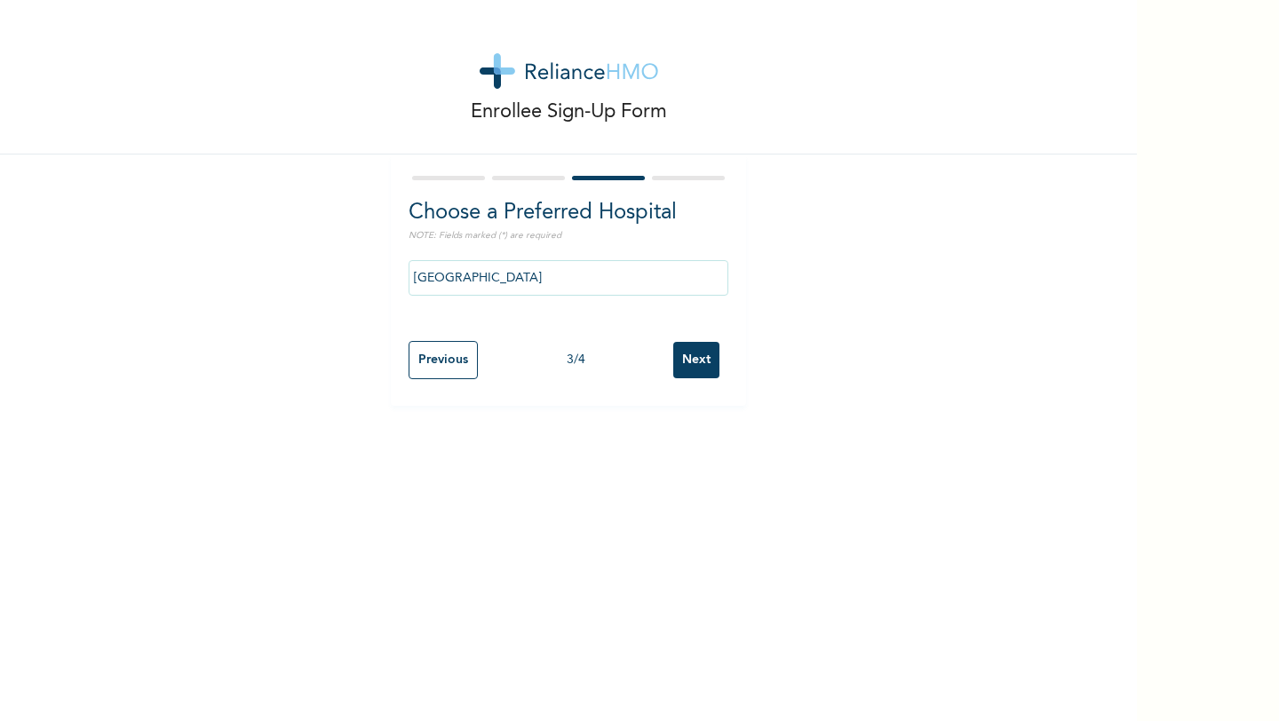
click at [697, 362] on input "Next" at bounding box center [696, 360] width 46 height 36
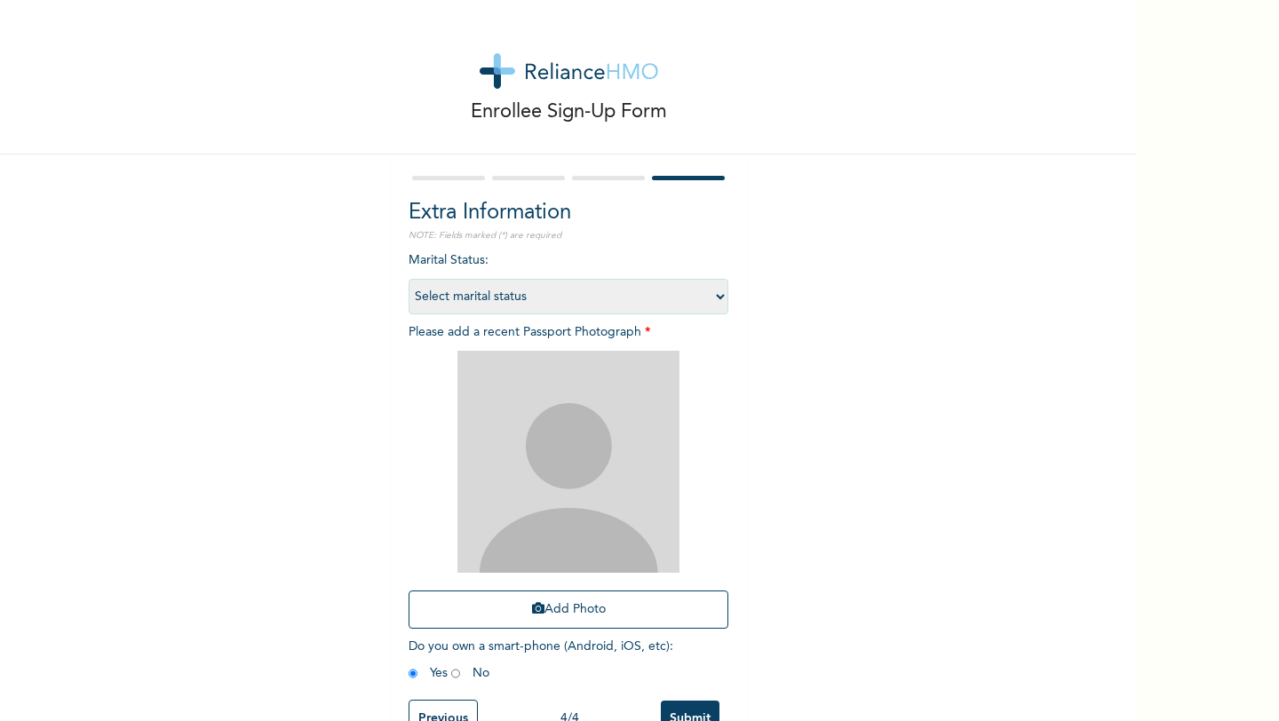
click at [626, 299] on select "Select marital status [DEMOGRAPHIC_DATA] Married [DEMOGRAPHIC_DATA] Widow/[DEMO…" at bounding box center [569, 297] width 320 height 36
select select "1"
click at [552, 414] on img at bounding box center [568, 462] width 222 height 222
click at [553, 615] on button "Add Photo" at bounding box center [569, 610] width 320 height 38
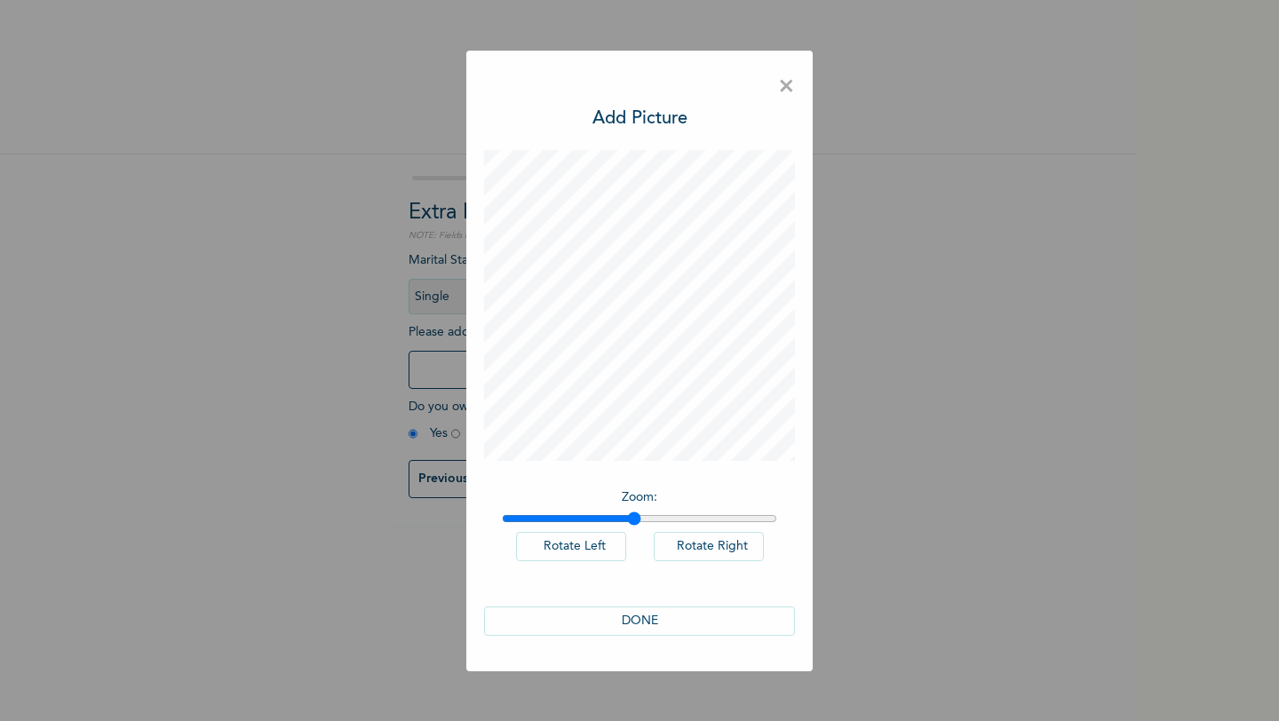
drag, startPoint x: 508, startPoint y: 519, endPoint x: 633, endPoint y: 519, distance: 125.3
click at [633, 519] on input "range" at bounding box center [639, 519] width 275 height 14
drag, startPoint x: 629, startPoint y: 520, endPoint x: 449, endPoint y: 520, distance: 180.3
type input "1"
click at [502, 520] on input "range" at bounding box center [639, 519] width 275 height 14
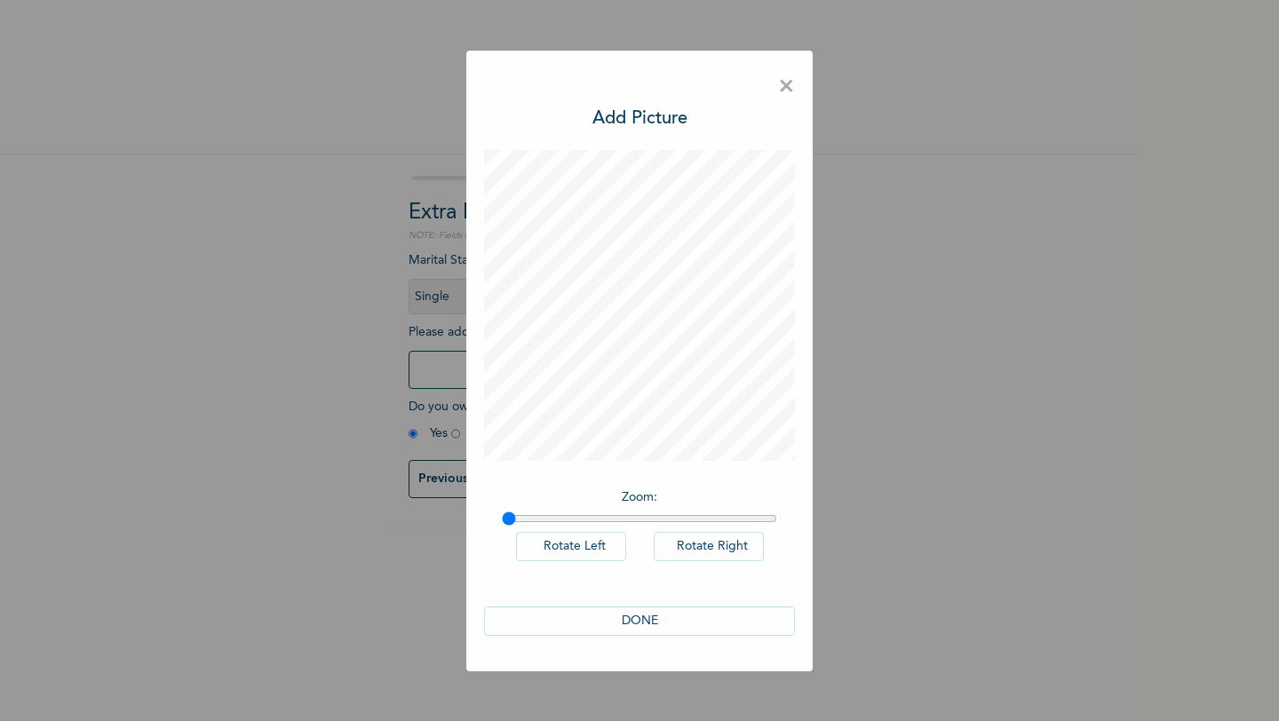
click at [639, 617] on button "DONE" at bounding box center [639, 621] width 311 height 29
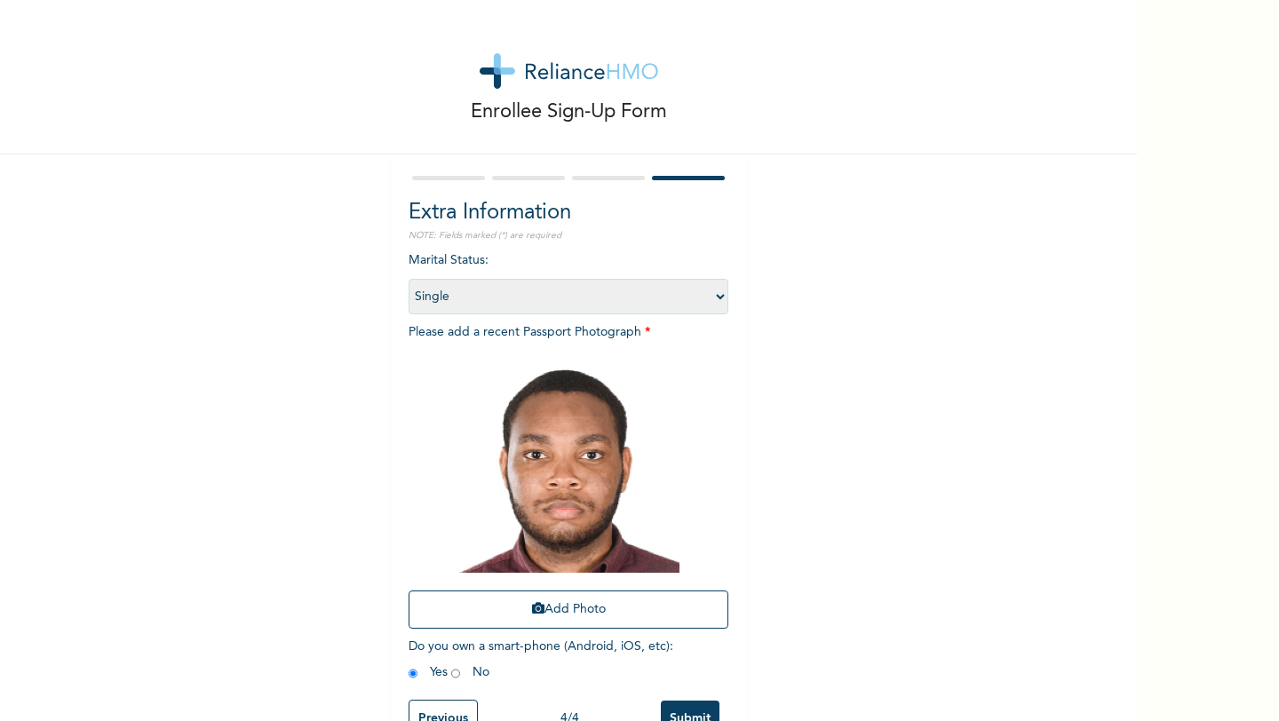
scroll to position [44, 0]
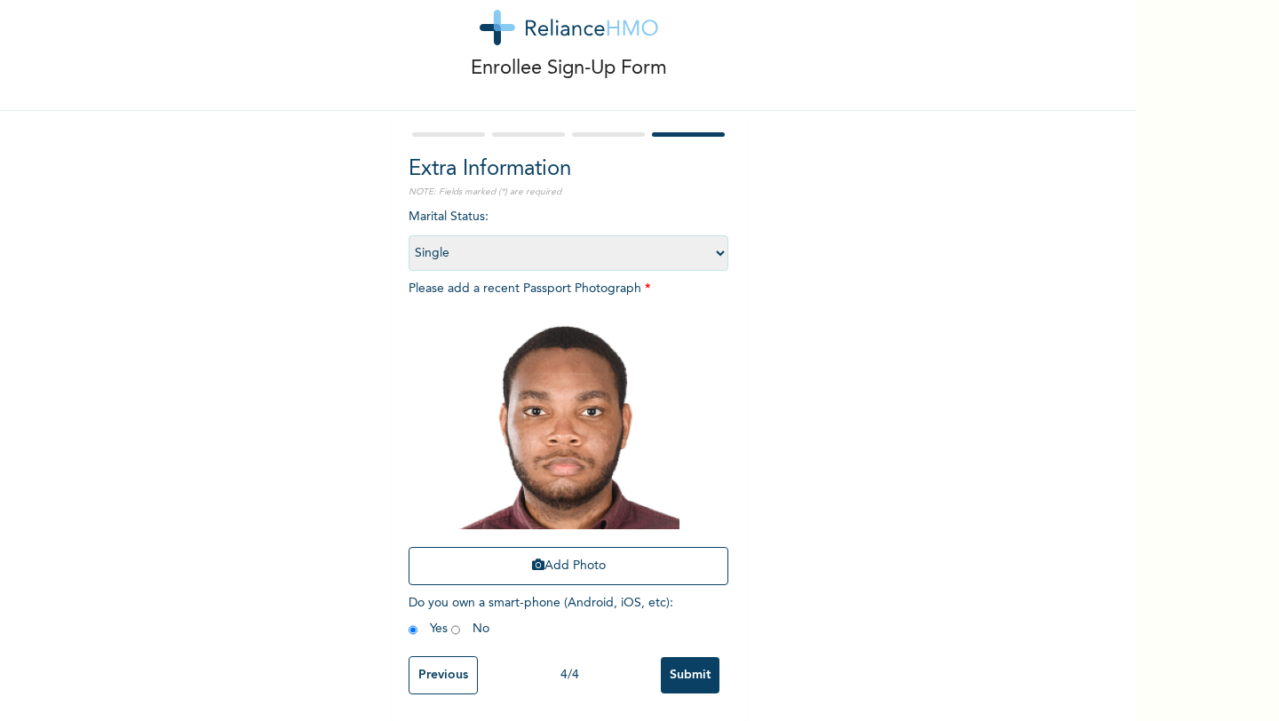
click at [684, 669] on input "Submit" at bounding box center [690, 675] width 59 height 36
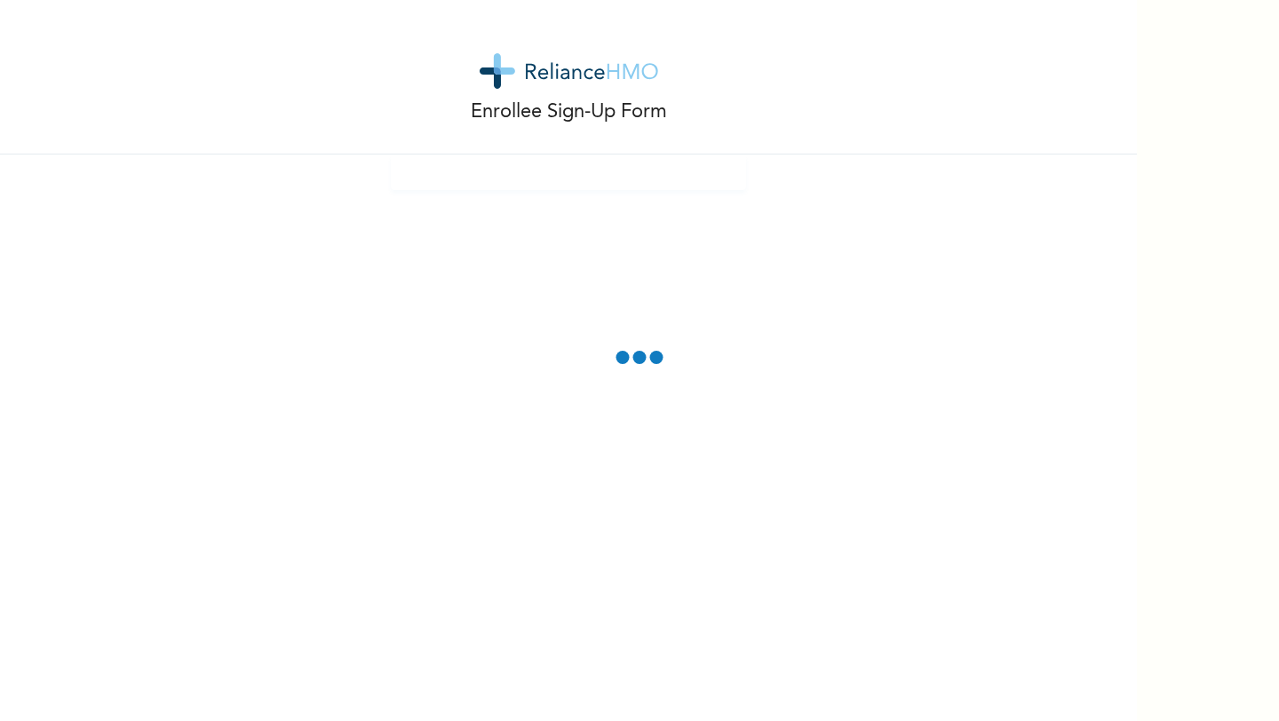
scroll to position [0, 0]
